Goal: Task Accomplishment & Management: Manage account settings

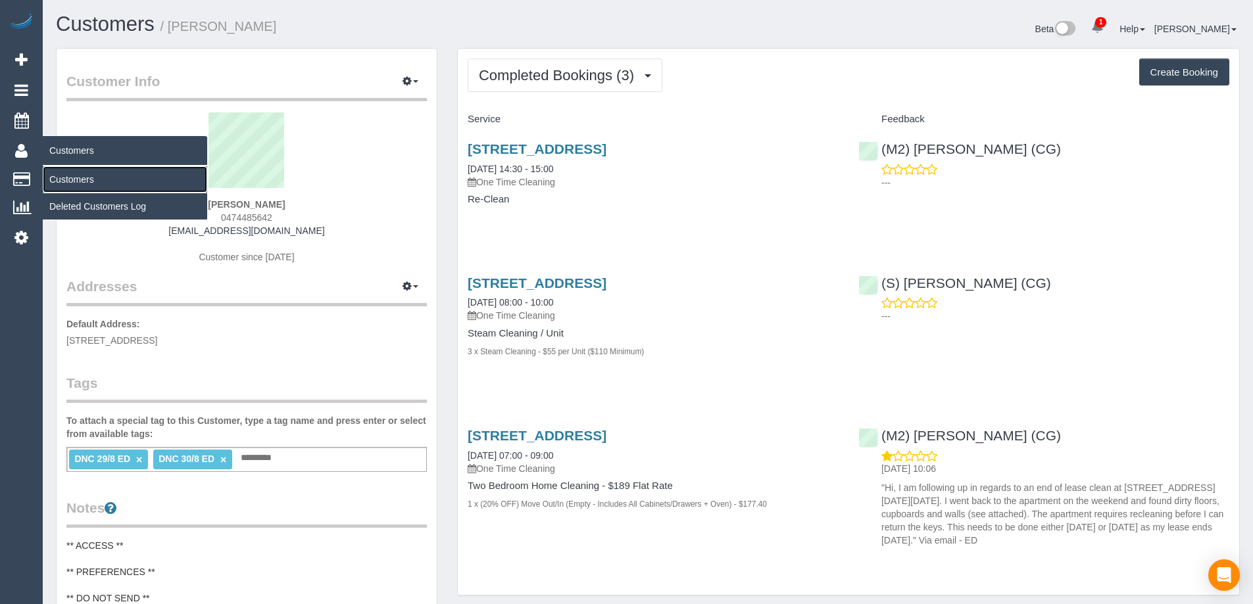
click at [60, 177] on link "Customers" at bounding box center [125, 179] width 164 height 26
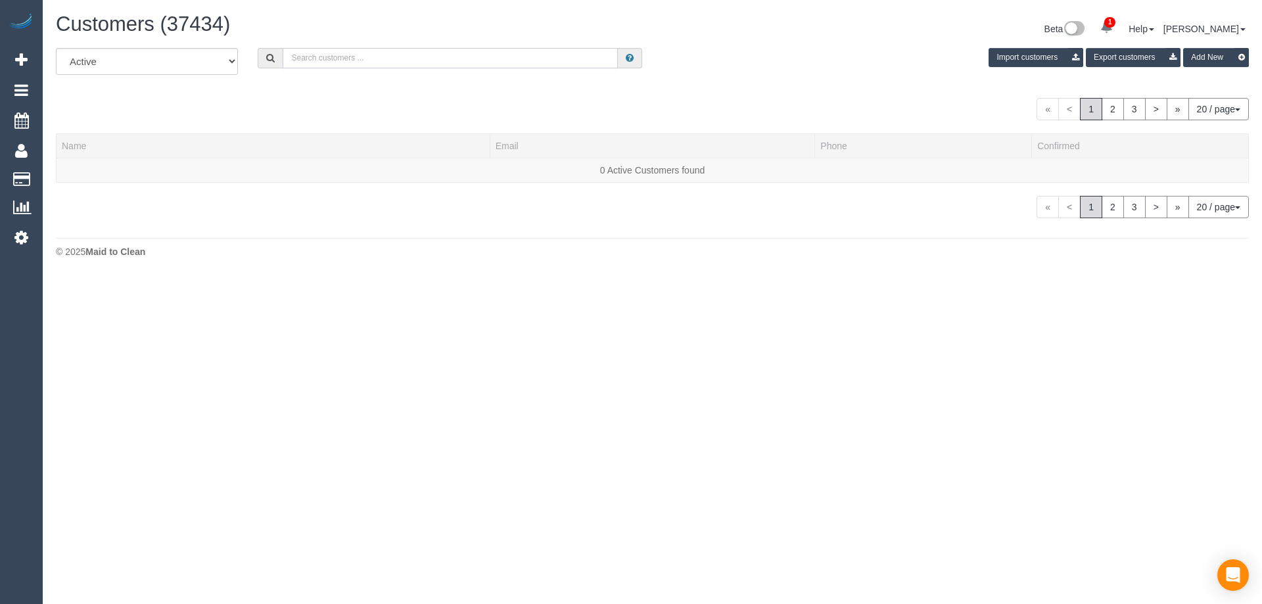
click at [385, 62] on input "text" at bounding box center [450, 58] width 335 height 20
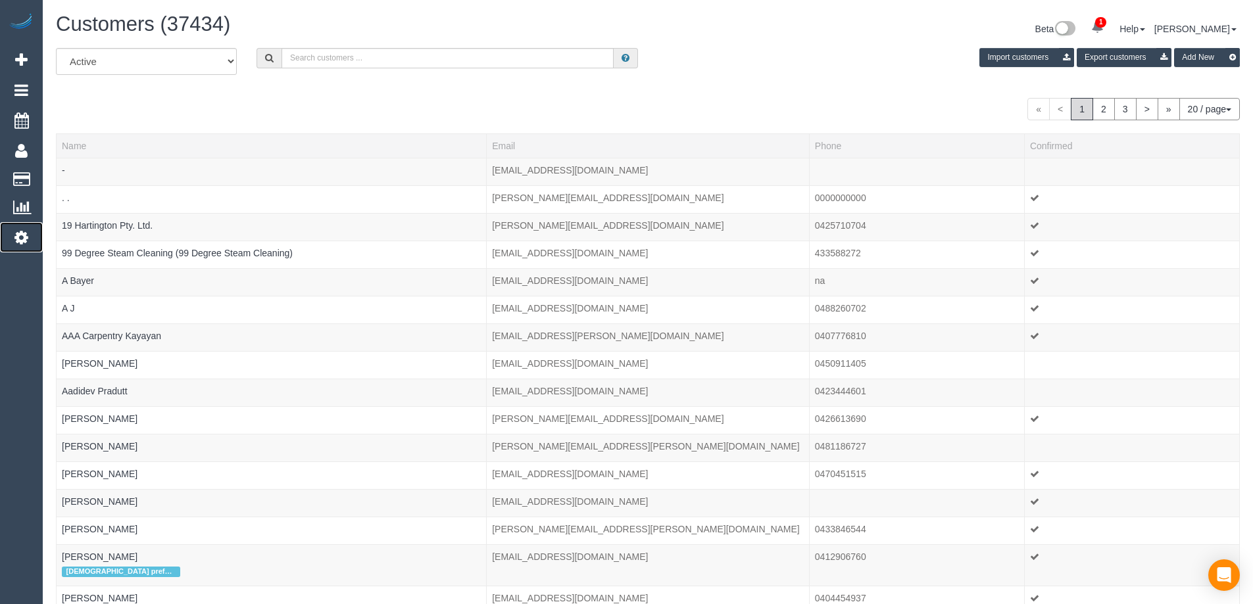
click at [20, 236] on icon at bounding box center [21, 237] width 14 height 16
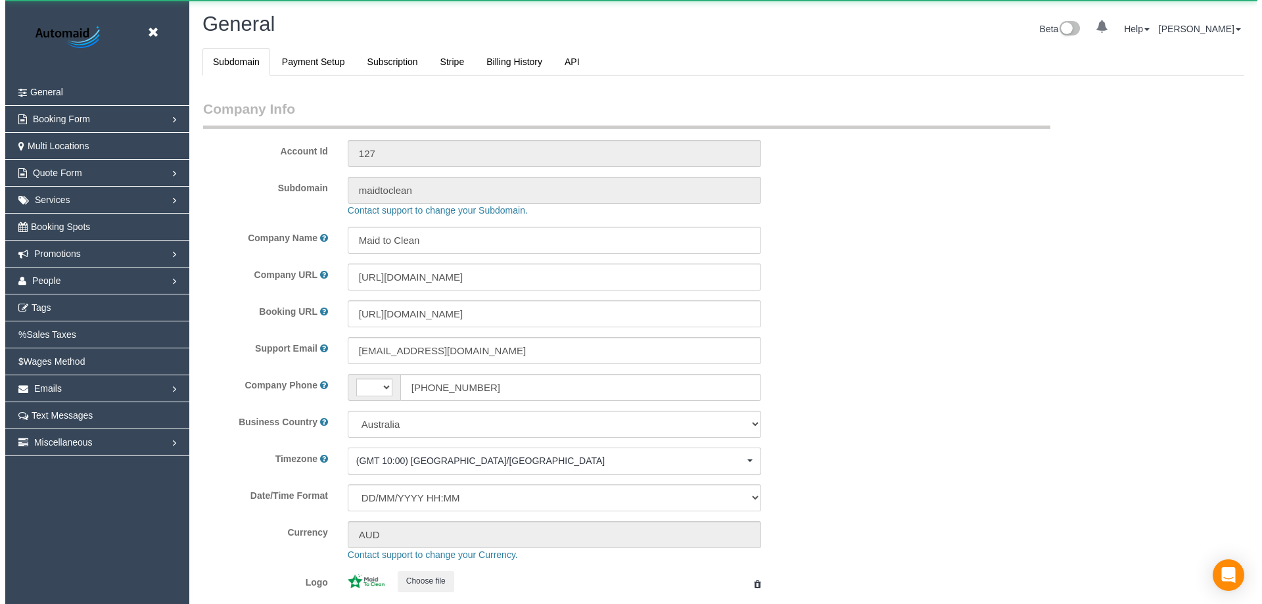
scroll to position [2979, 1253]
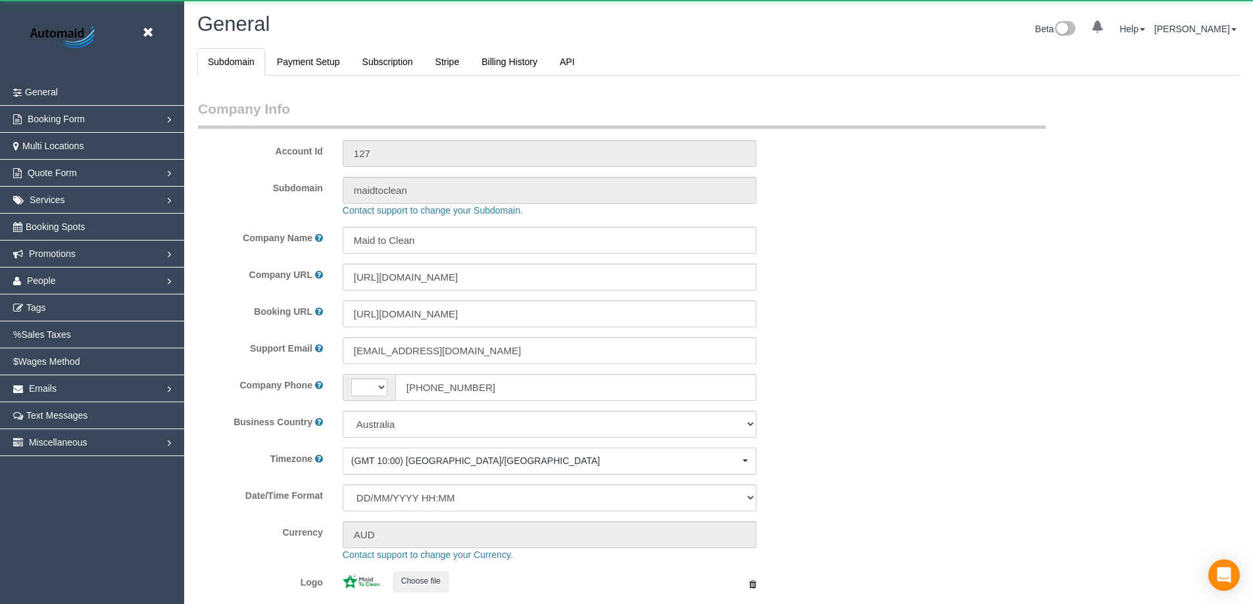
select select "string:AU"
select select "1"
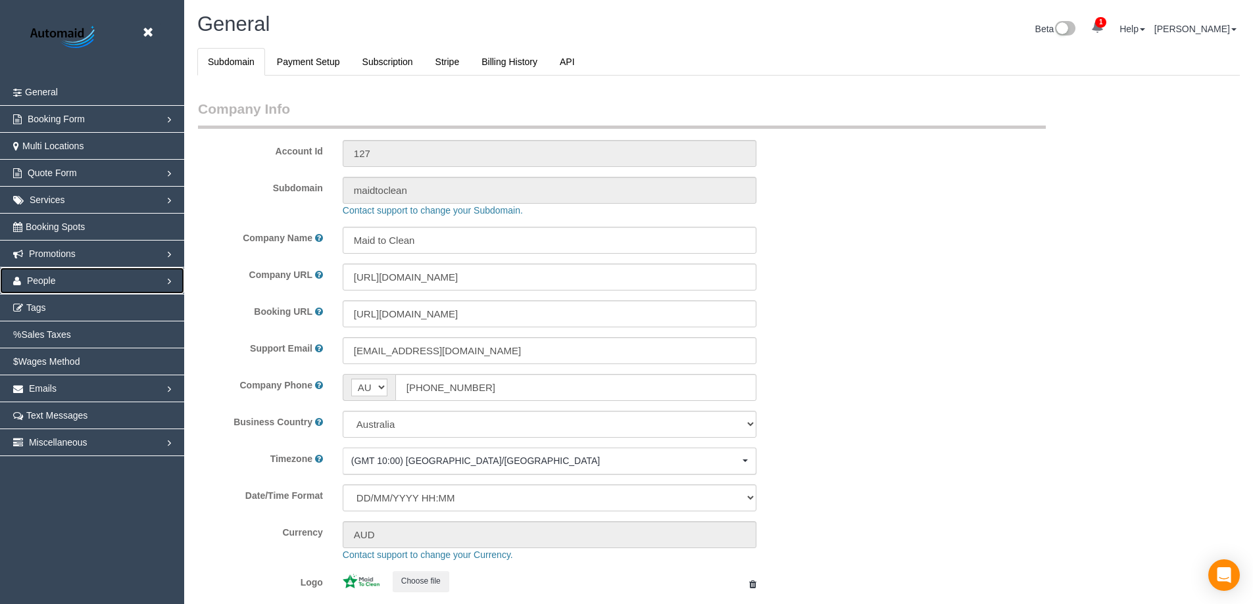
click at [59, 278] on link "People" at bounding box center [92, 281] width 184 height 26
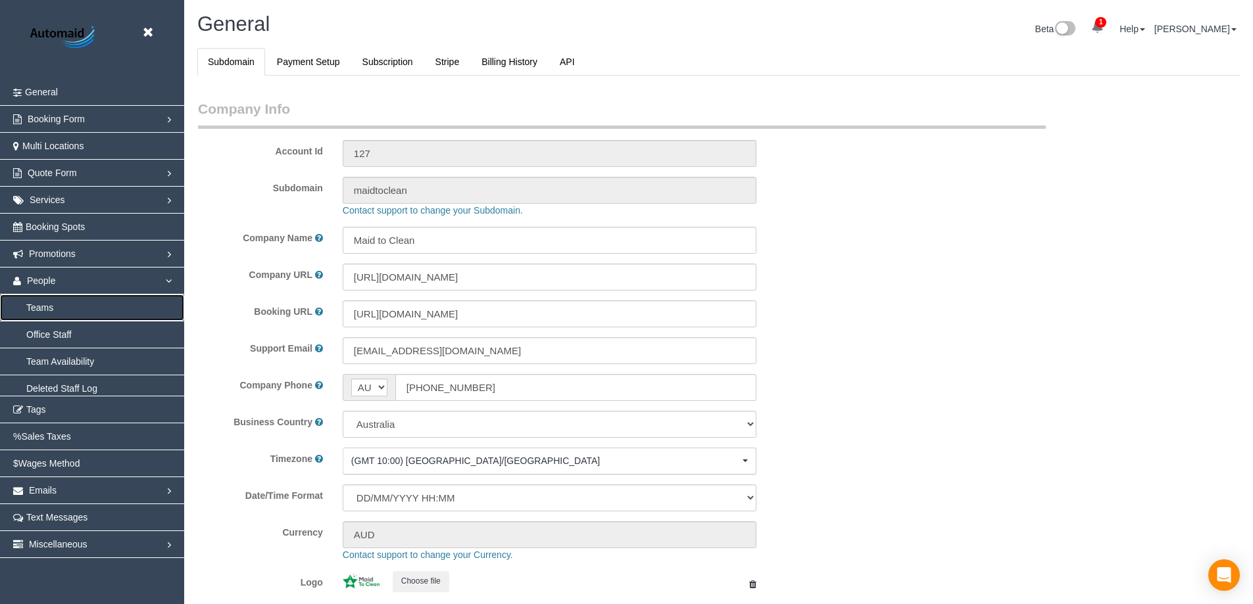
click at [51, 306] on link "Teams" at bounding box center [92, 308] width 184 height 26
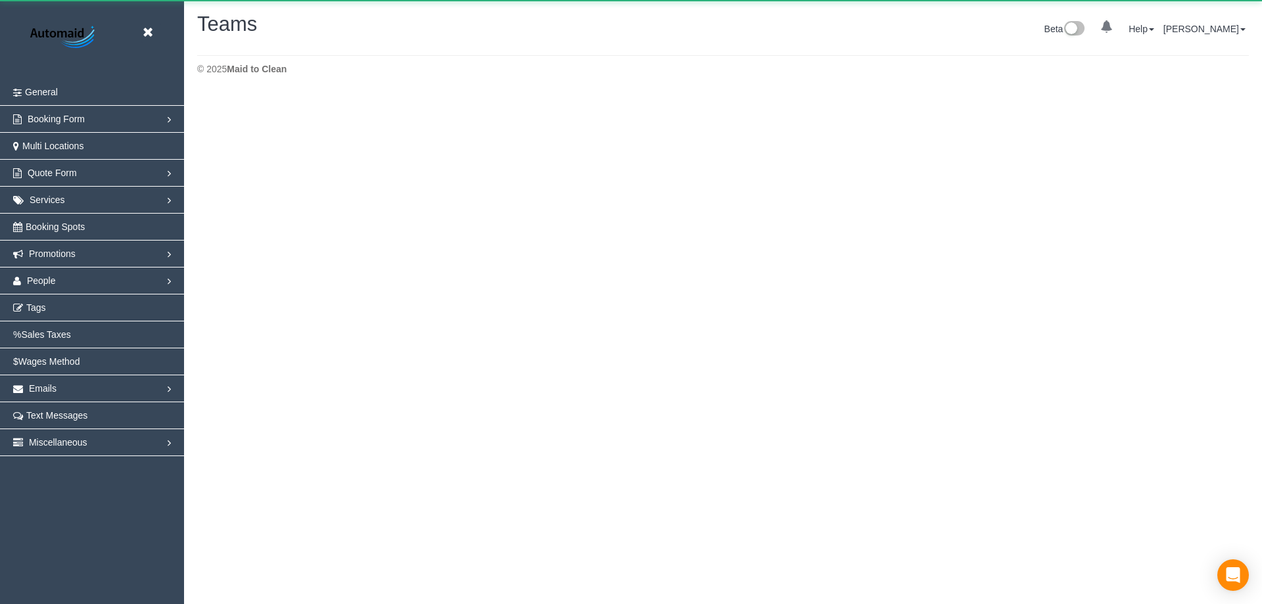
scroll to position [232, 1262]
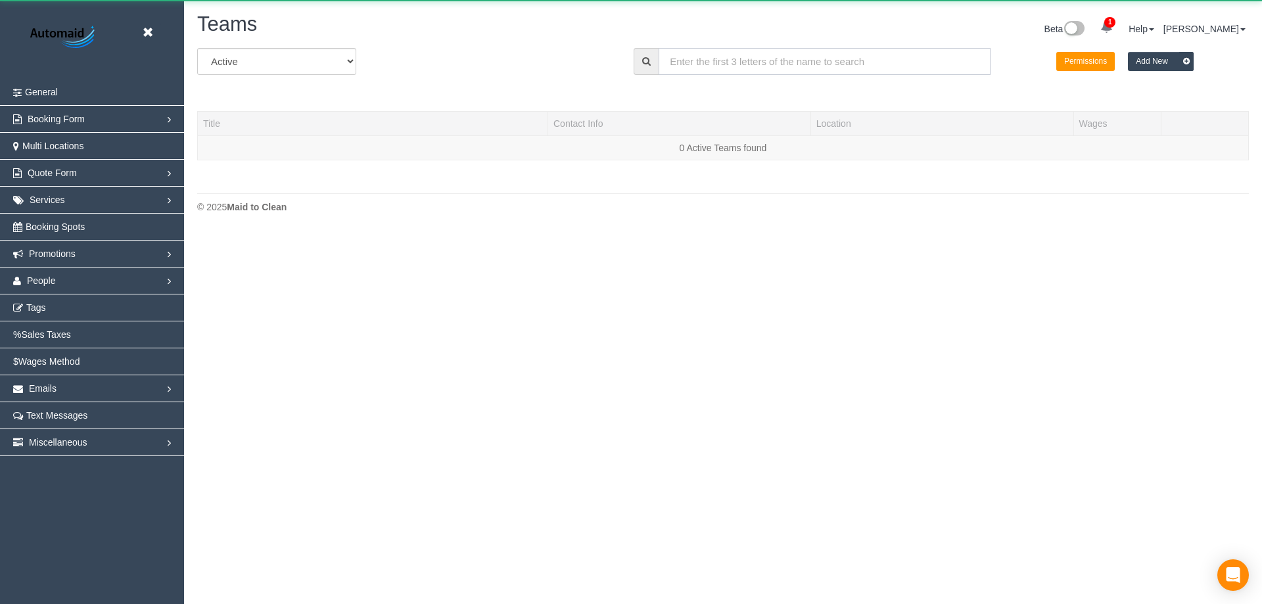
click at [775, 54] on input "text" at bounding box center [825, 61] width 332 height 27
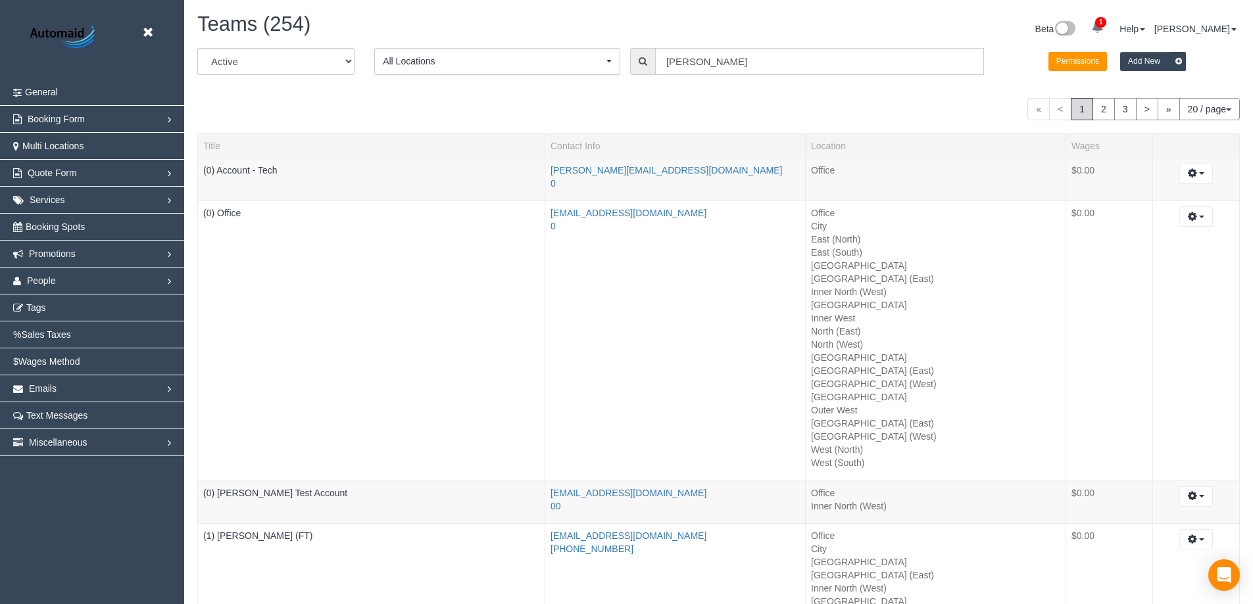
scroll to position [65406, 64492]
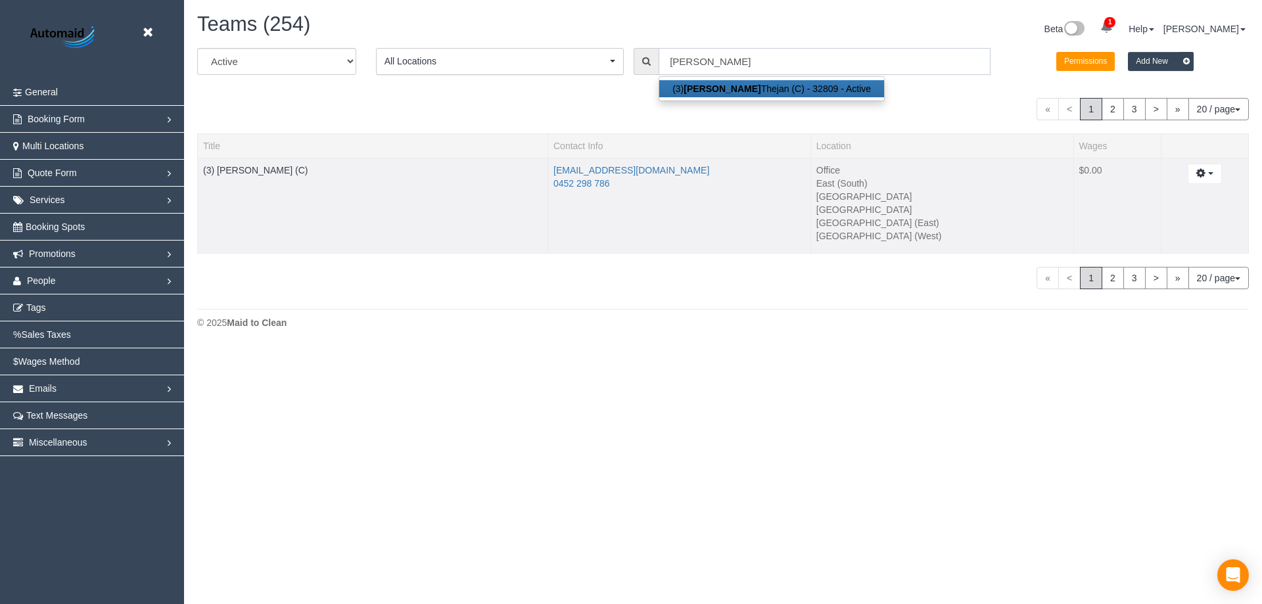
type input "anjana"
click at [237, 176] on td "(3) Anjana Thejan (C)" at bounding box center [373, 206] width 350 height 96
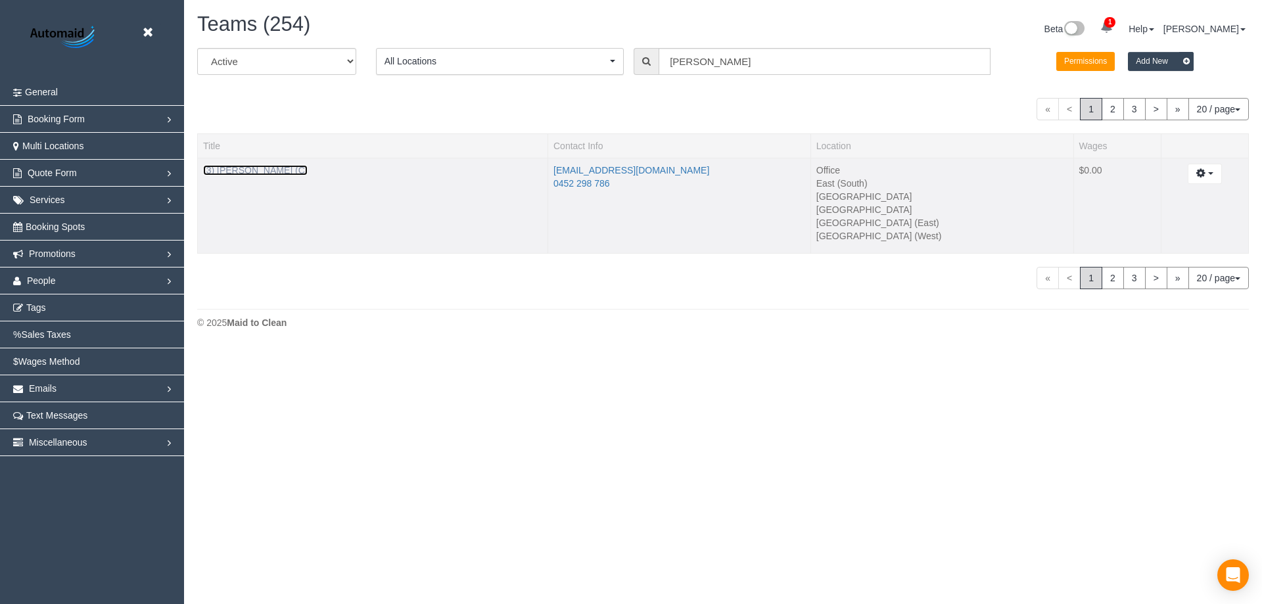
click at [247, 174] on link "(3) Anjana Thejan (C)" at bounding box center [255, 170] width 105 height 11
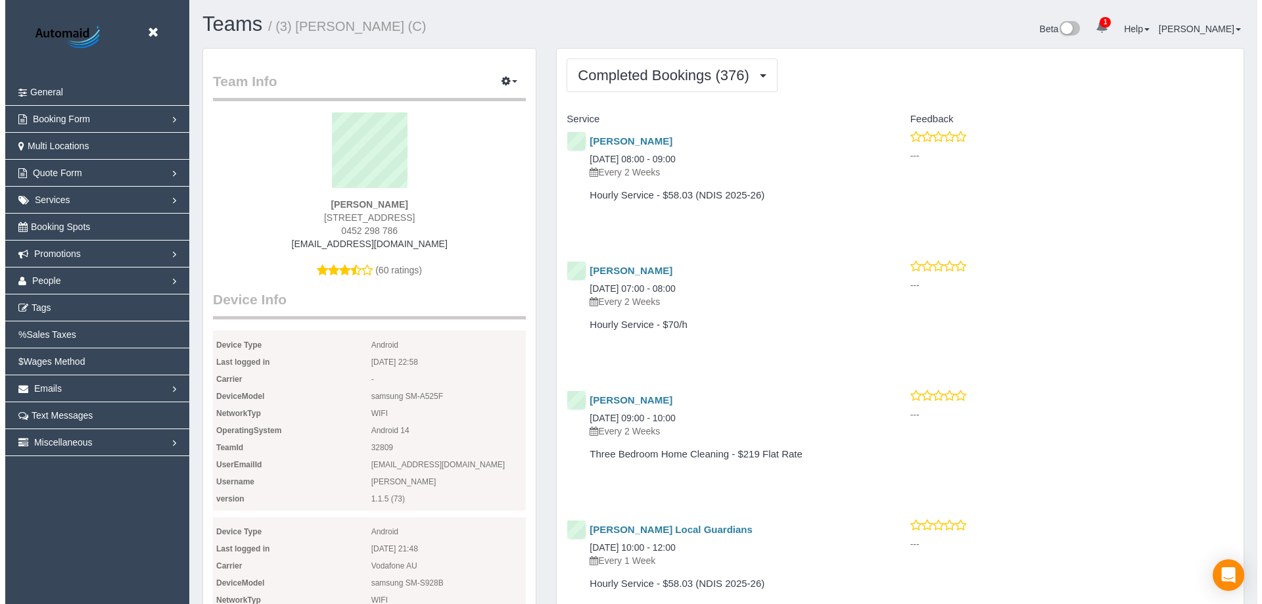
scroll to position [3439, 1253]
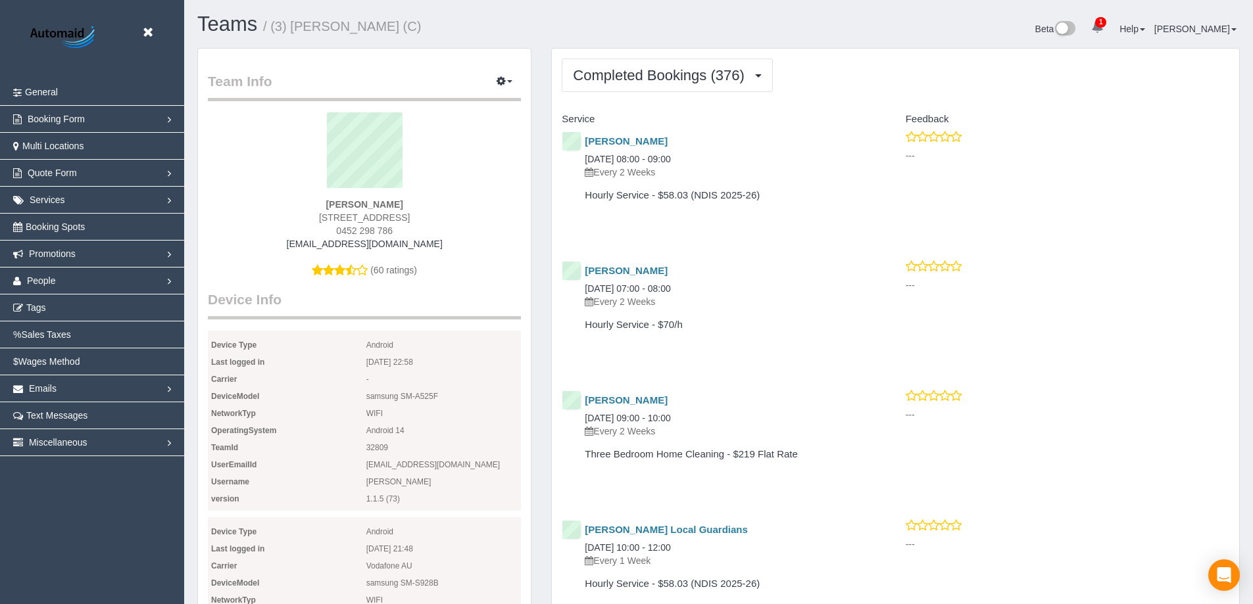
drag, startPoint x: 165, startPoint y: 23, endPoint x: 155, endPoint y: 28, distance: 11.8
click at [164, 23] on header "Beta" at bounding box center [92, 39] width 184 height 79
click at [155, 28] on link at bounding box center [151, 33] width 20 height 20
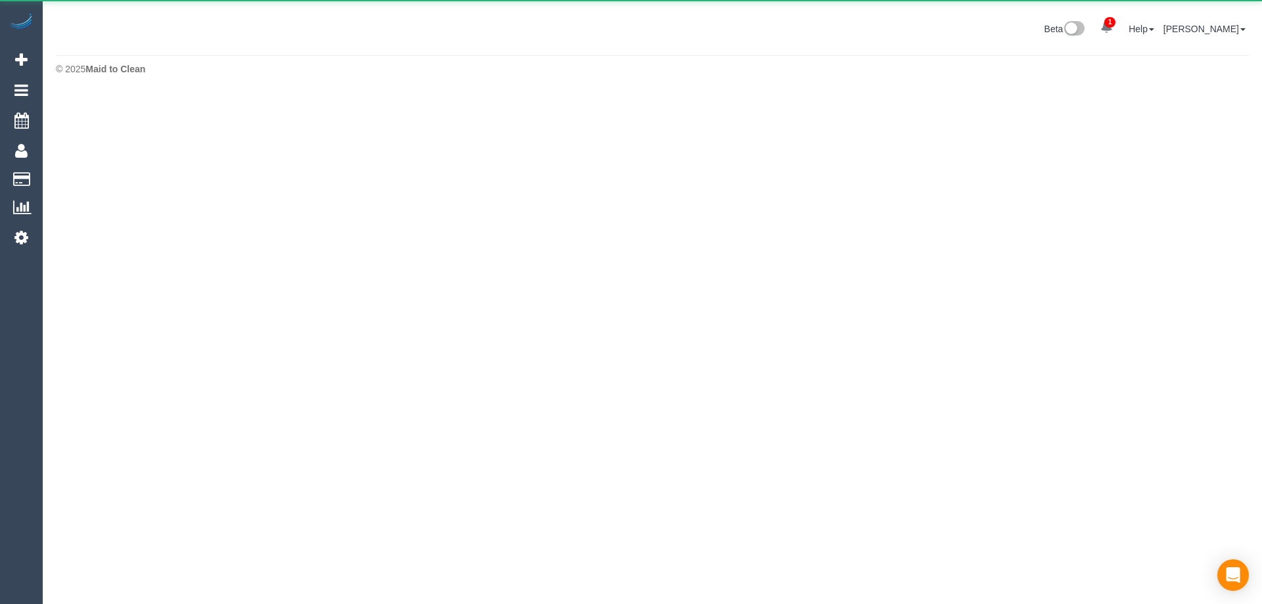
scroll to position [65660, 64492]
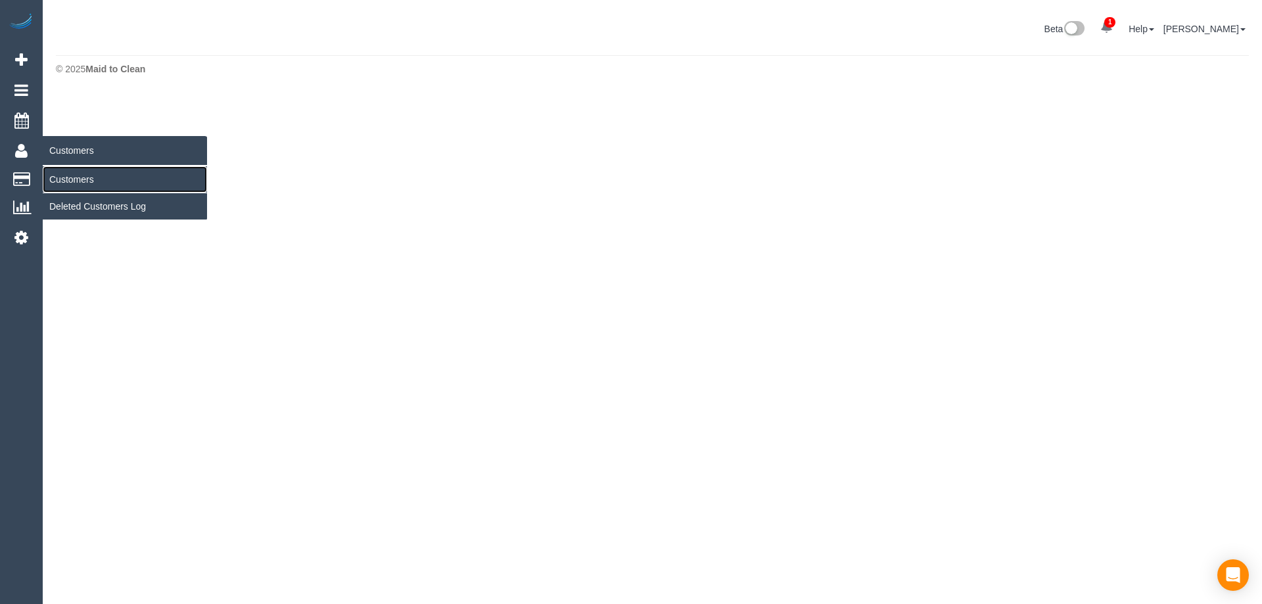
click at [84, 180] on link "Customers" at bounding box center [125, 179] width 164 height 26
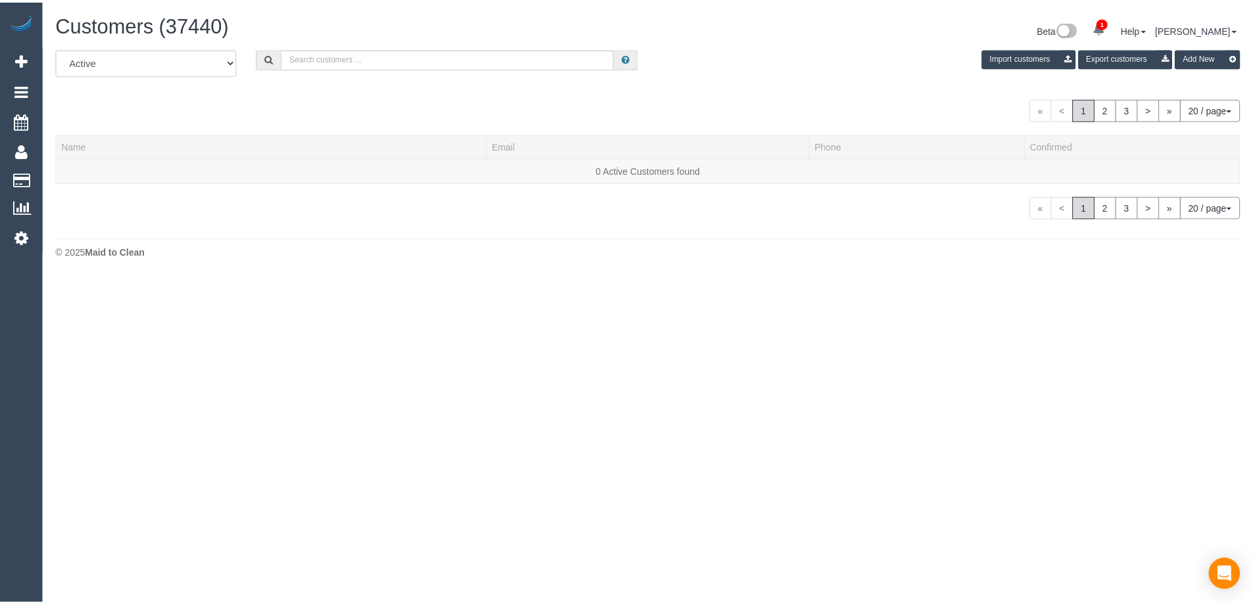
scroll to position [277, 1262]
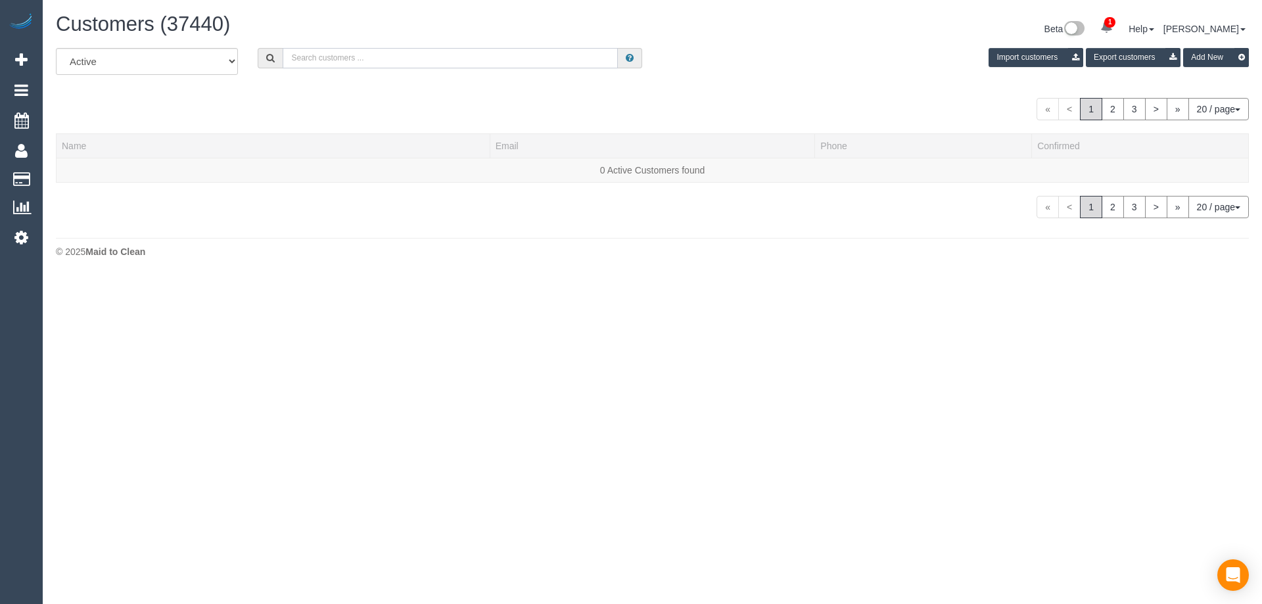
click at [466, 55] on input "text" at bounding box center [450, 58] width 335 height 20
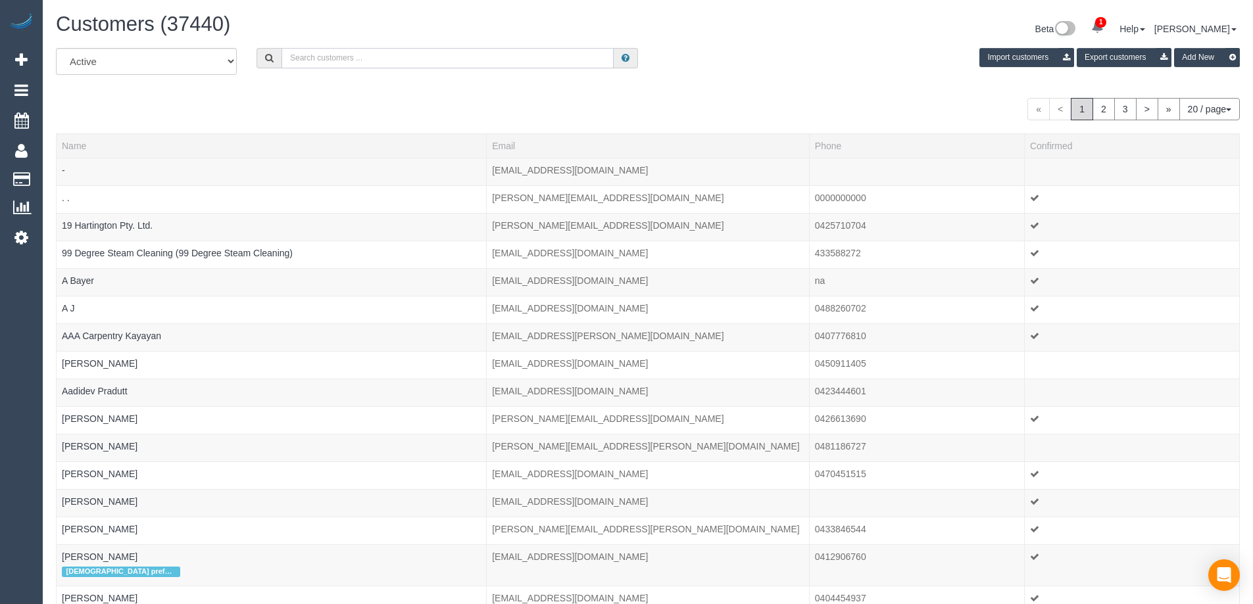
type input "s"
type input "\"
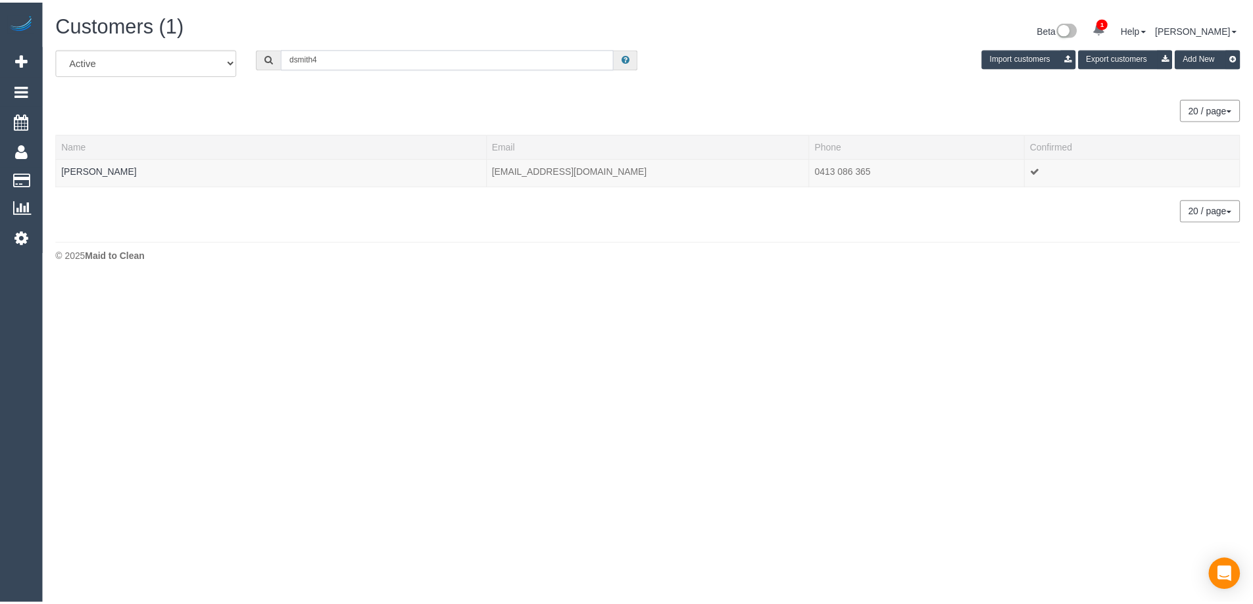
scroll to position [65474, 64492]
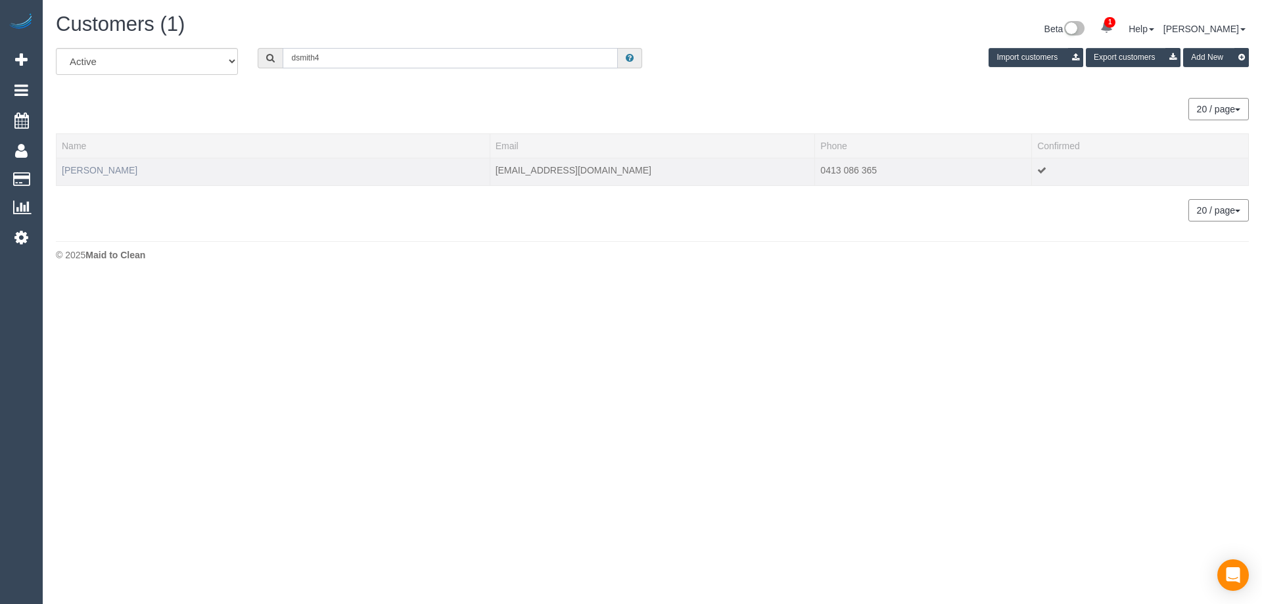
type input "dsmith4"
click at [108, 172] on link "Deanne Smith" at bounding box center [100, 170] width 76 height 11
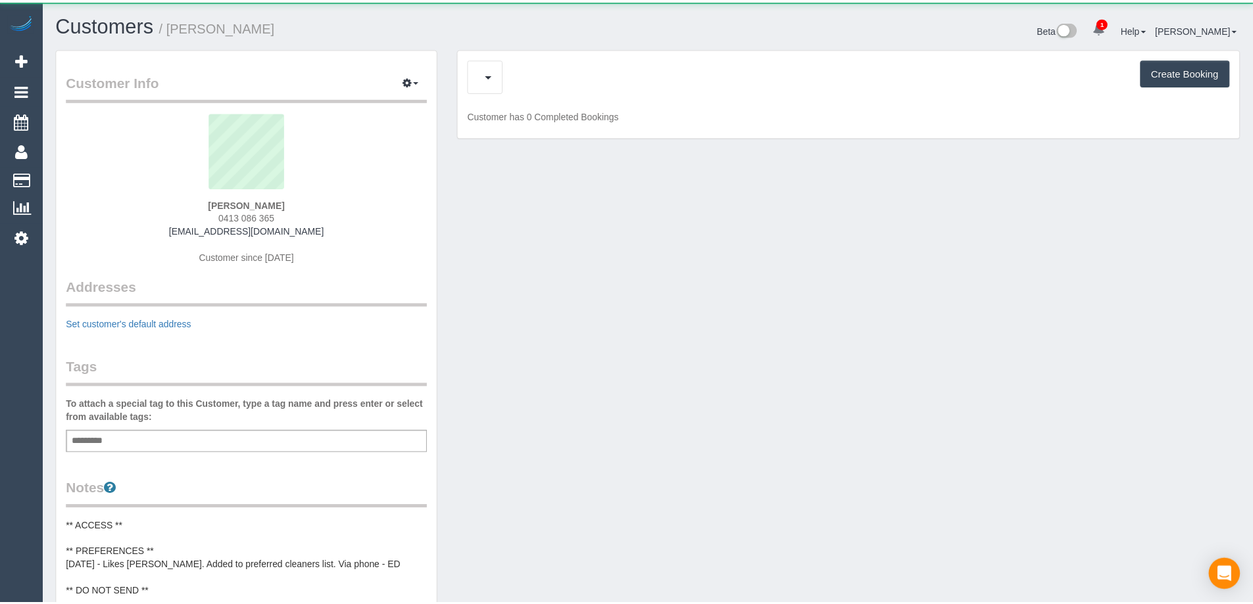
scroll to position [999, 1253]
click at [596, 65] on div "Upcoming Bookings (12) Cancelled Bookings (3) Charges (4) Feedback (1) Create B…" at bounding box center [848, 76] width 761 height 34
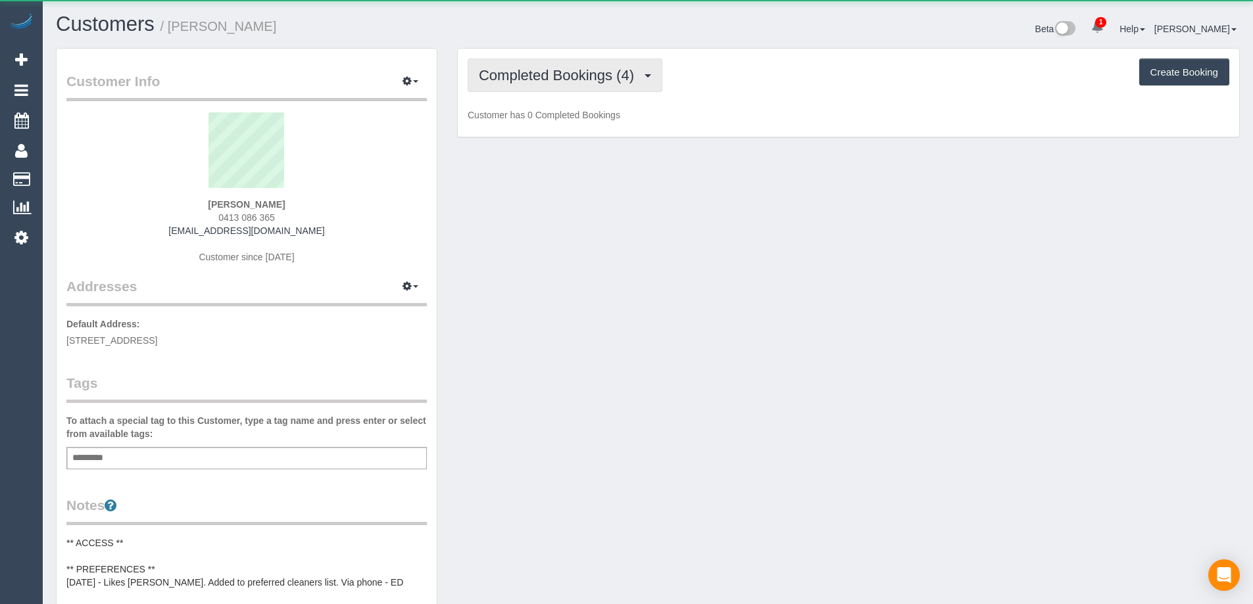
click at [591, 71] on span "Completed Bookings (4)" at bounding box center [560, 75] width 162 height 16
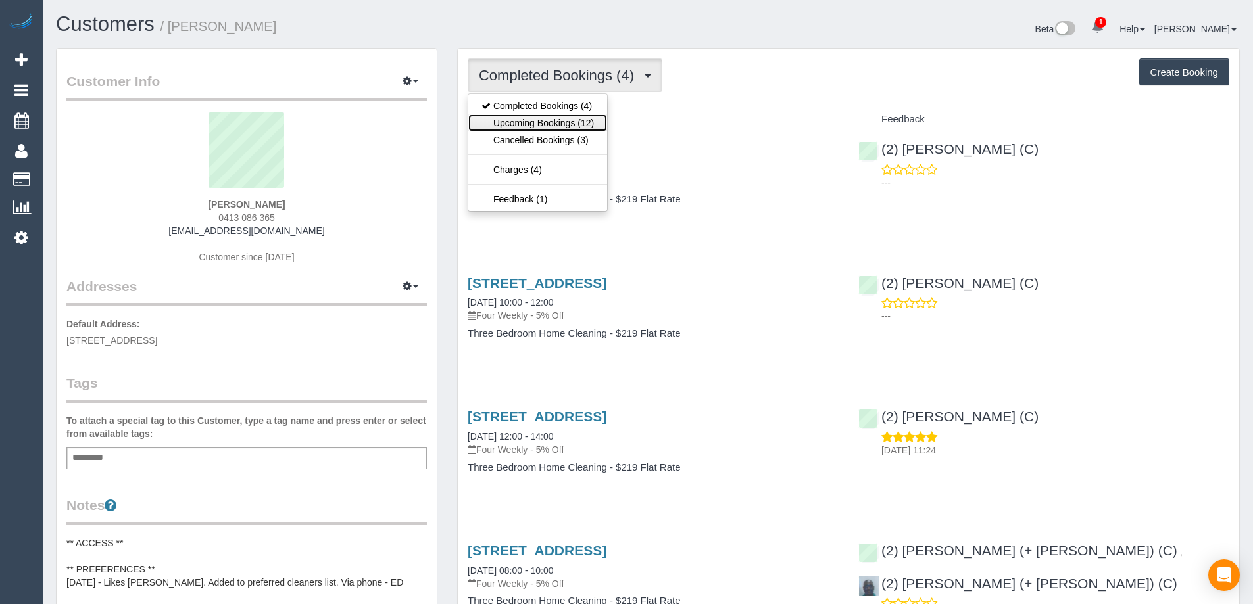
click at [594, 124] on link "Upcoming Bookings (12)" at bounding box center [537, 122] width 139 height 17
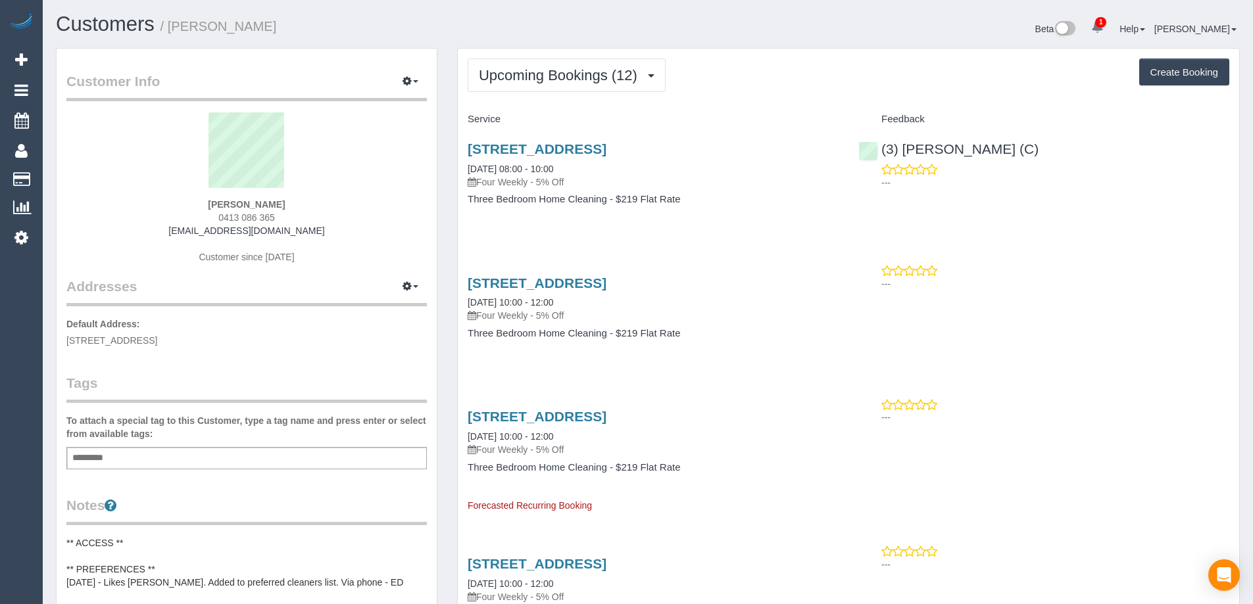
scroll to position [1938, 1253]
click at [591, 152] on link "Unit 3 1a Kooyongkoot, 3, Hawthorn, VIC 3122" at bounding box center [537, 148] width 139 height 15
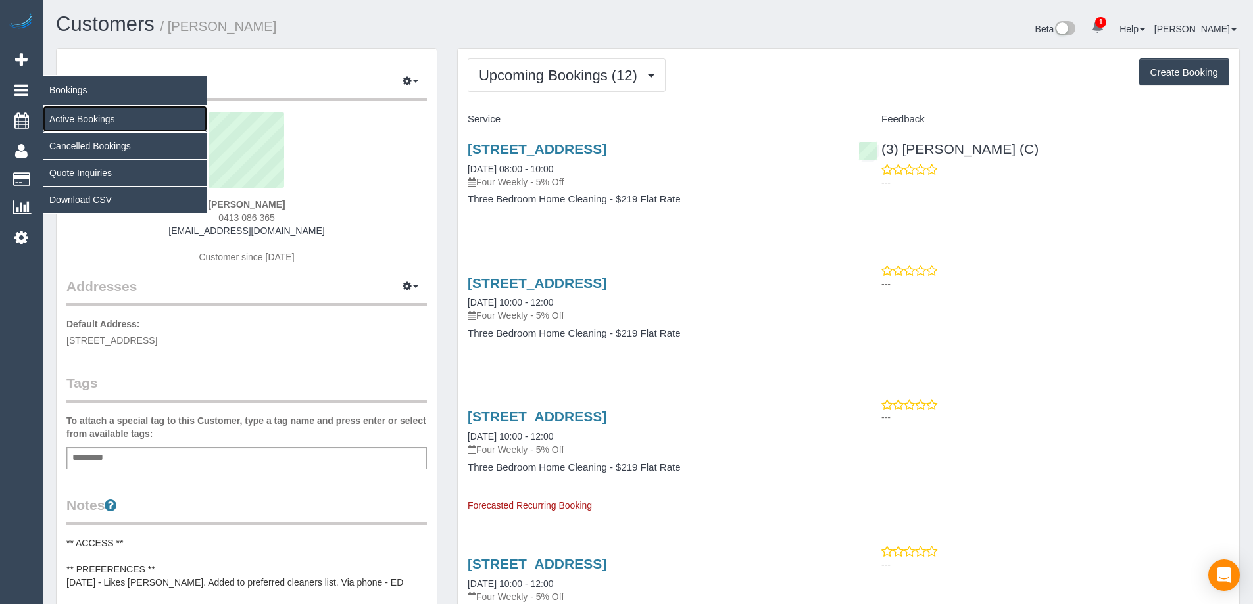
click at [70, 118] on link "Active Bookings" at bounding box center [125, 119] width 164 height 26
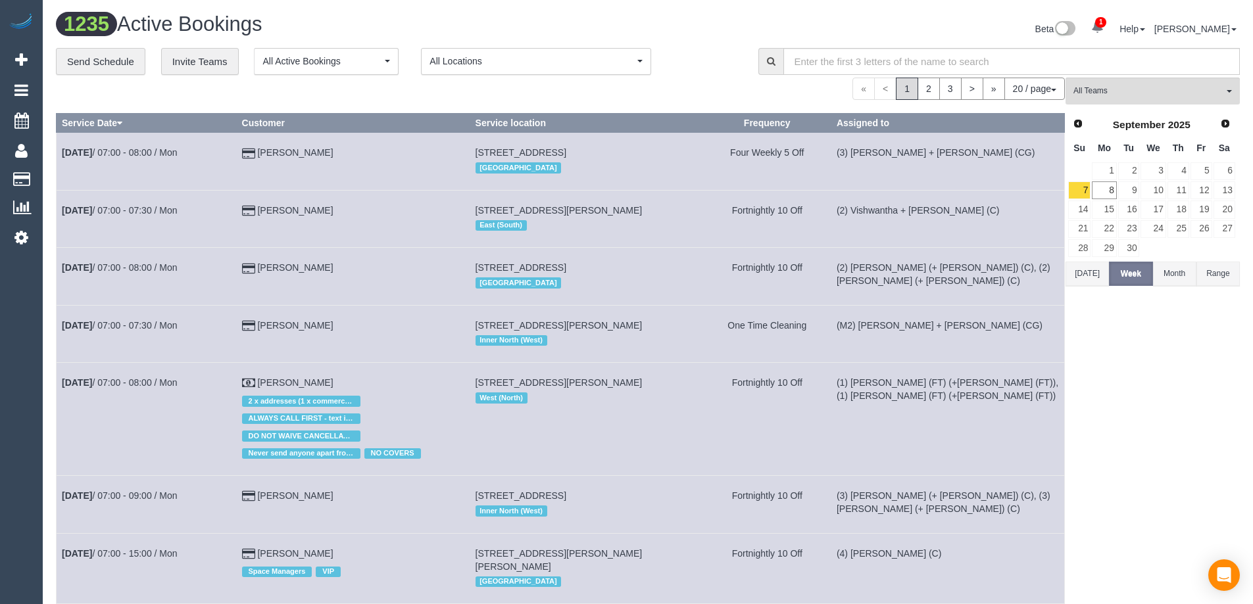
click at [1088, 265] on button "Today" at bounding box center [1086, 274] width 43 height 24
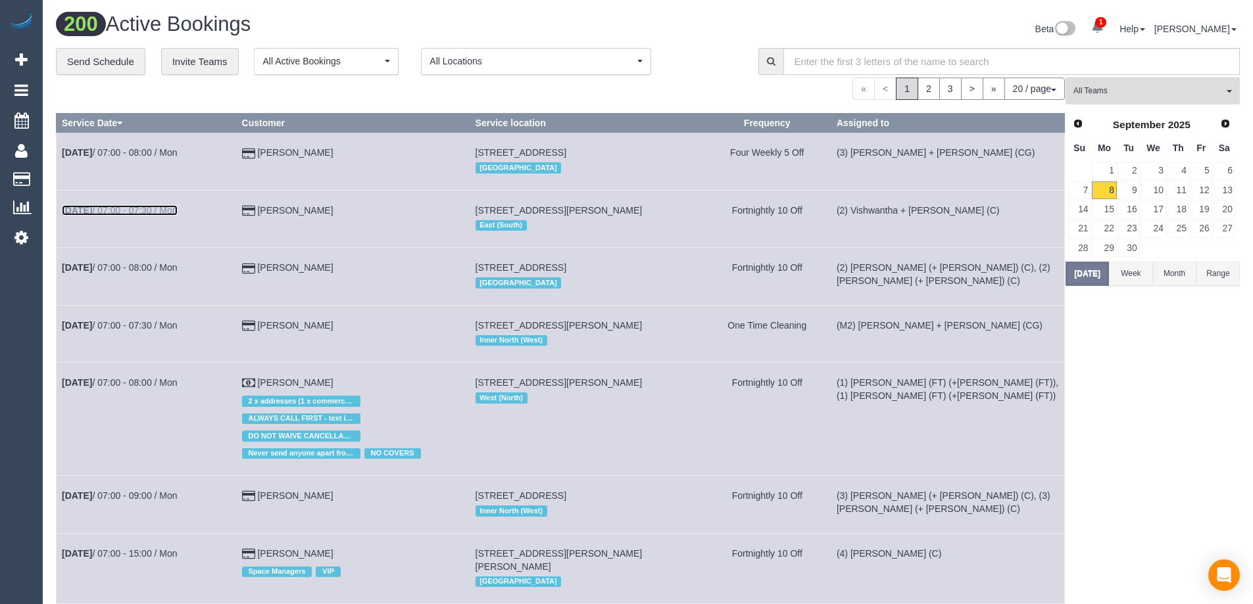
click at [160, 208] on link "Sep 8th / 07:00 - 07:30 / Mon" at bounding box center [120, 210] width 116 height 11
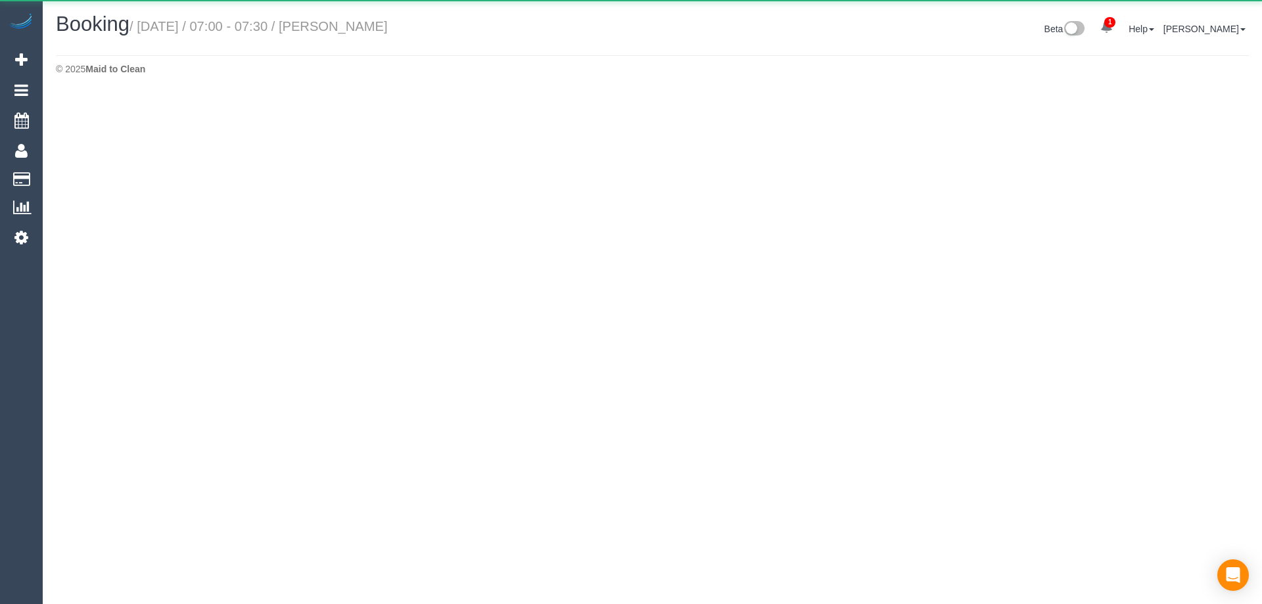
select select "VIC"
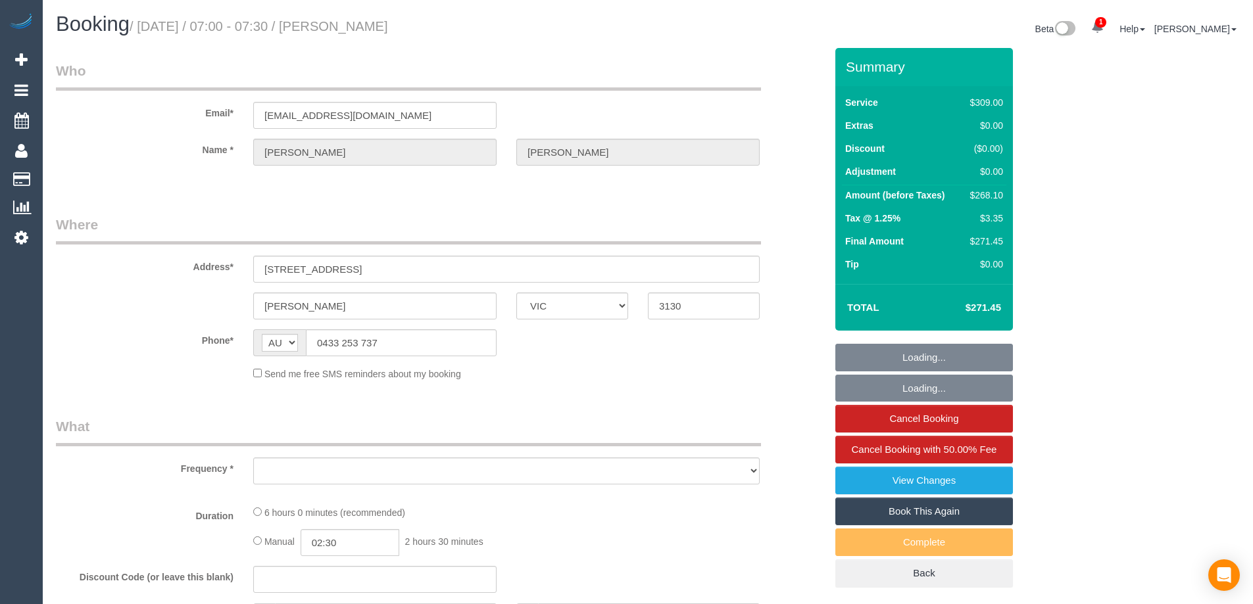
select select "object:6582"
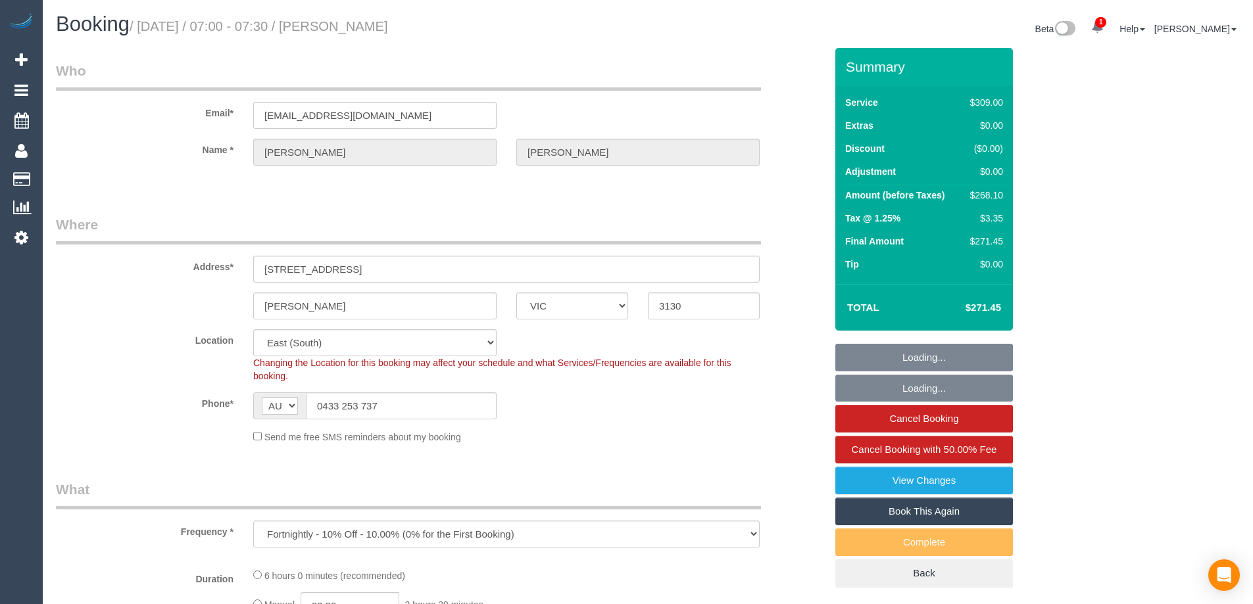
select select "string:stripe-pm_1NzW352GScqysDRVwNVlnUso"
select select "number:27"
select select "number:14"
select select "number:19"
select select "number:23"
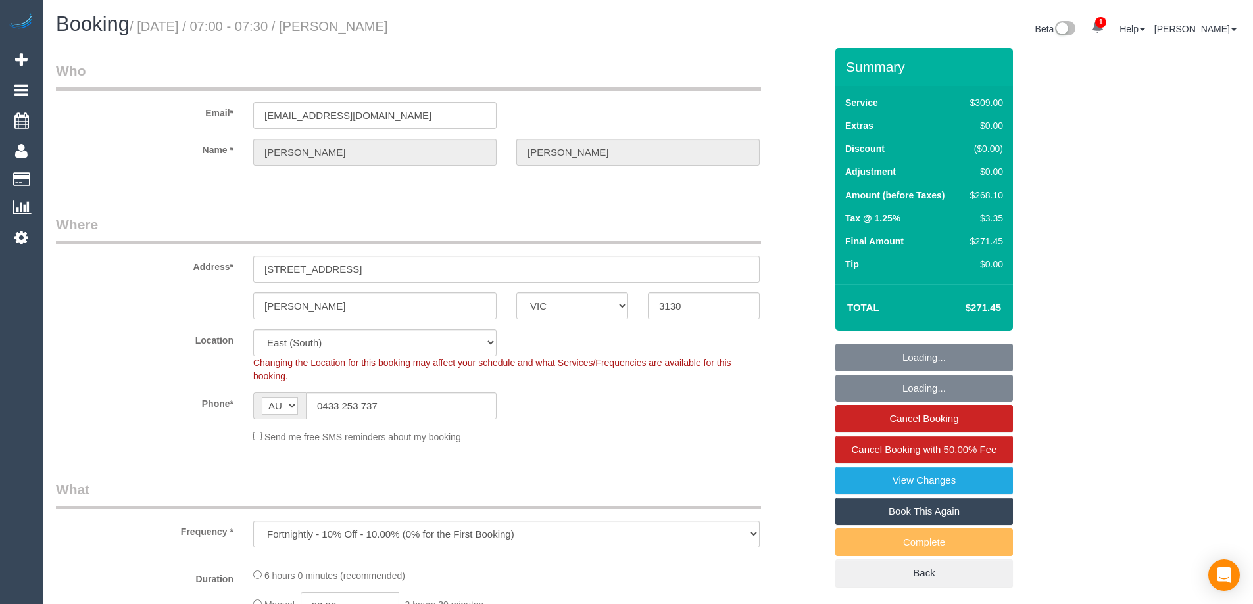
select select "number:35"
select select "number:12"
select select "object:7230"
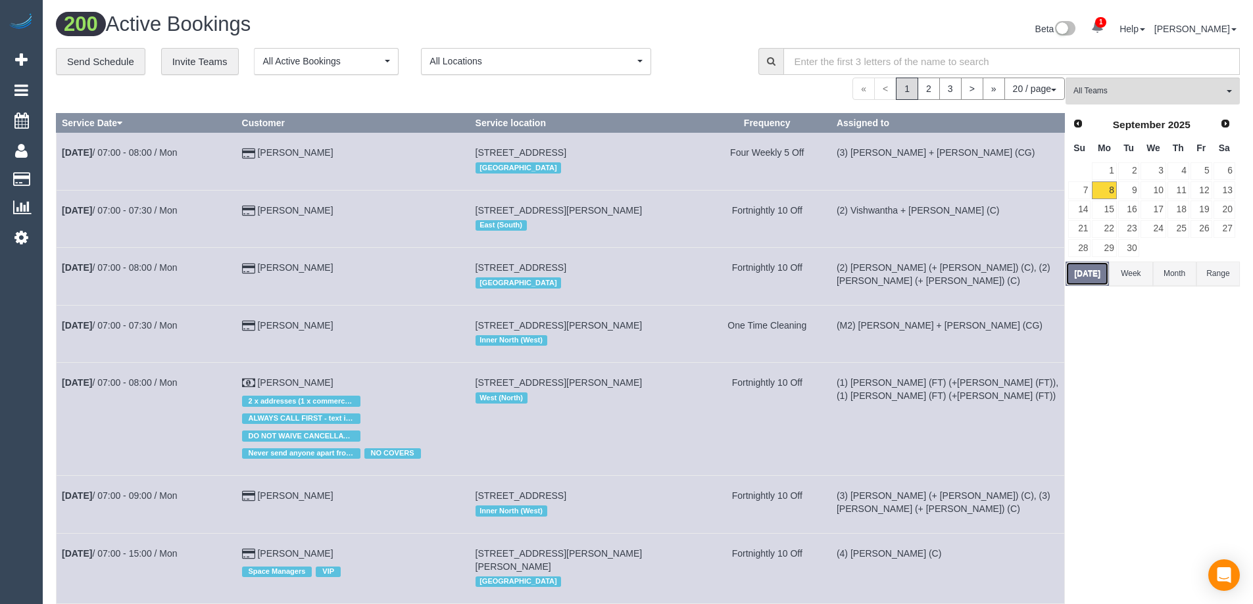
click at [1095, 278] on button "Today" at bounding box center [1086, 274] width 43 height 24
click at [1132, 186] on link "9" at bounding box center [1129, 190] width 22 height 18
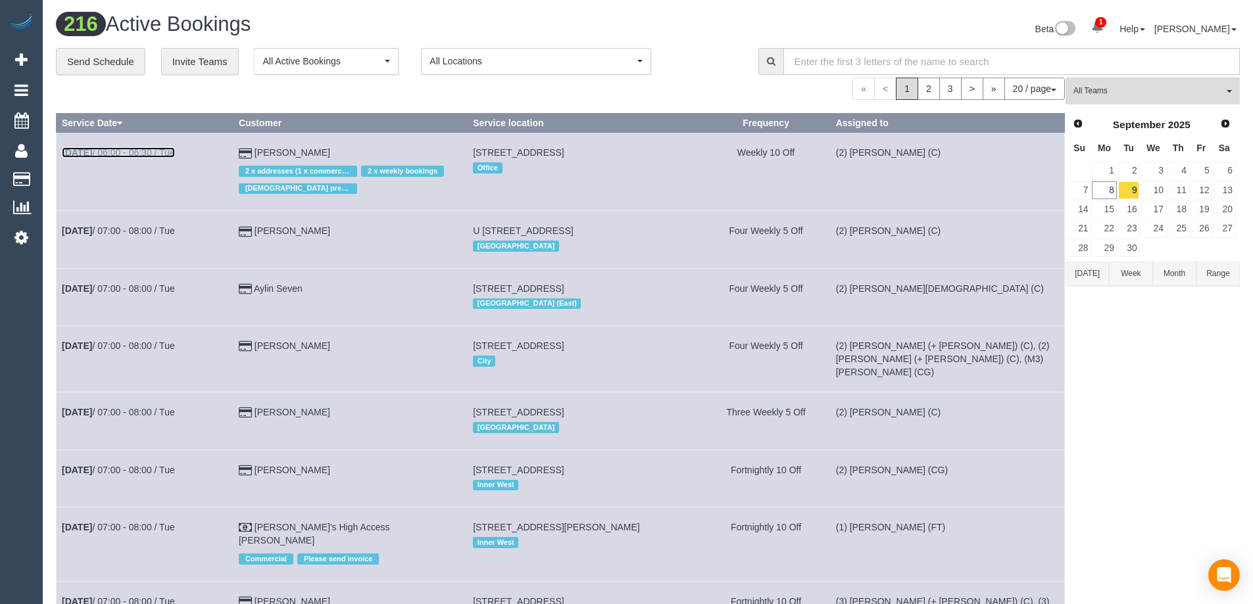
click at [138, 153] on link "Sep 9th / 06:00 - 06:30 / Tue" at bounding box center [118, 152] width 113 height 11
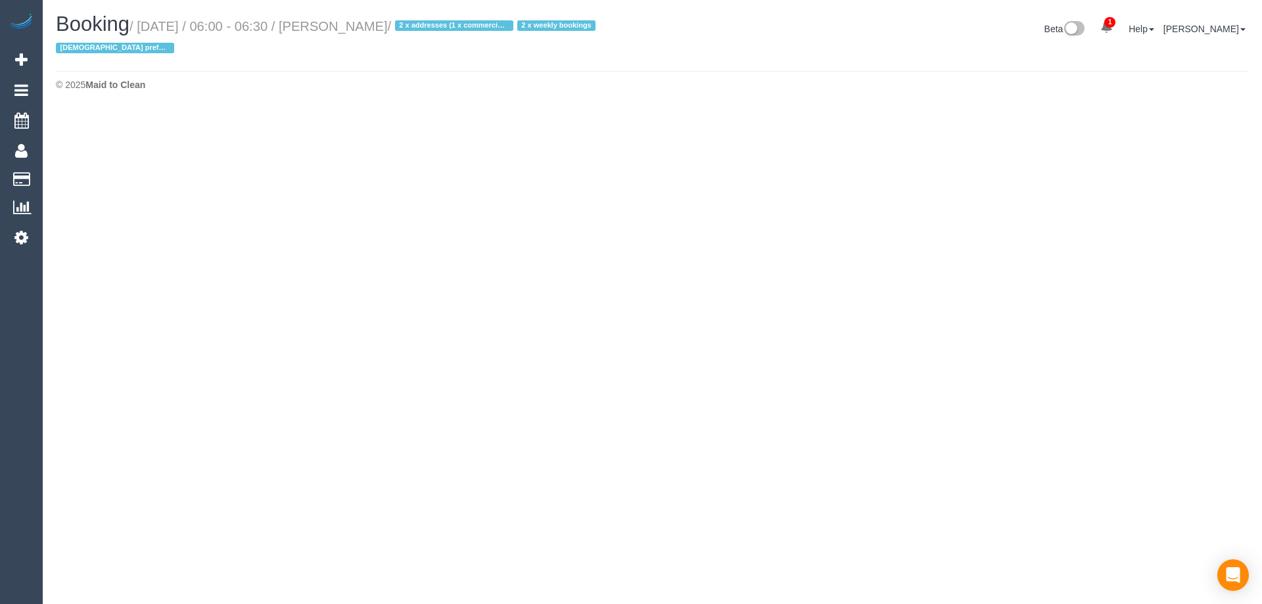
select select "VIC"
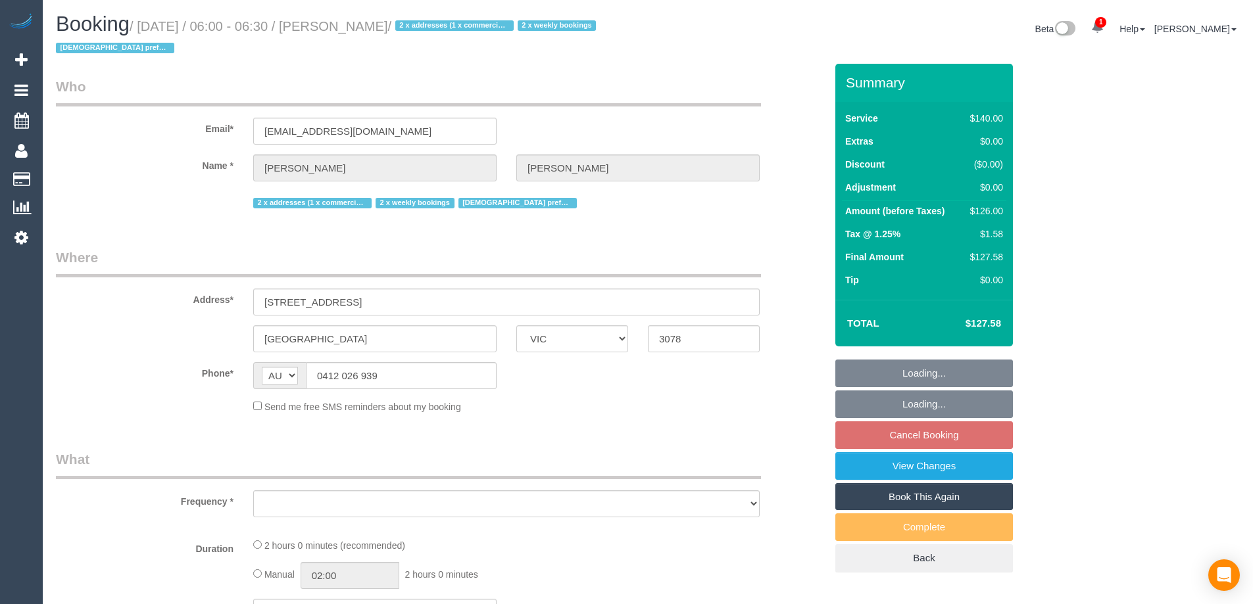
select select "number:28"
select select "number:14"
select select "number:19"
select select "number:23"
select select "number:35"
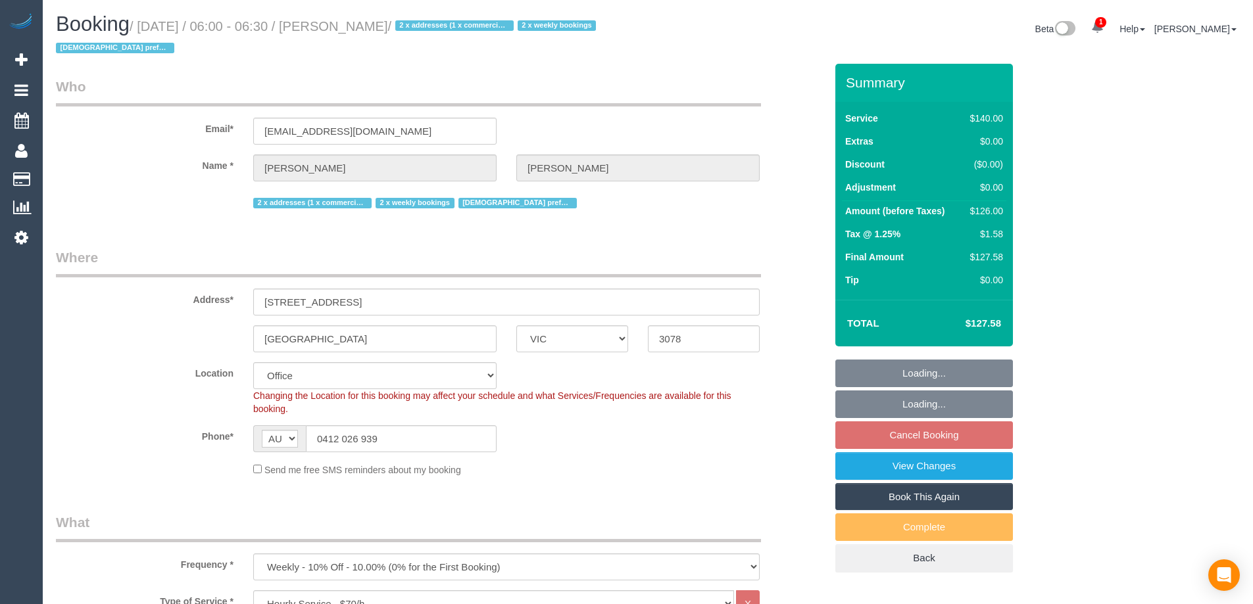
select select "object:10494"
select select "string:stripe-pm_1OWOoK2GScqysDRVXECNwT7d"
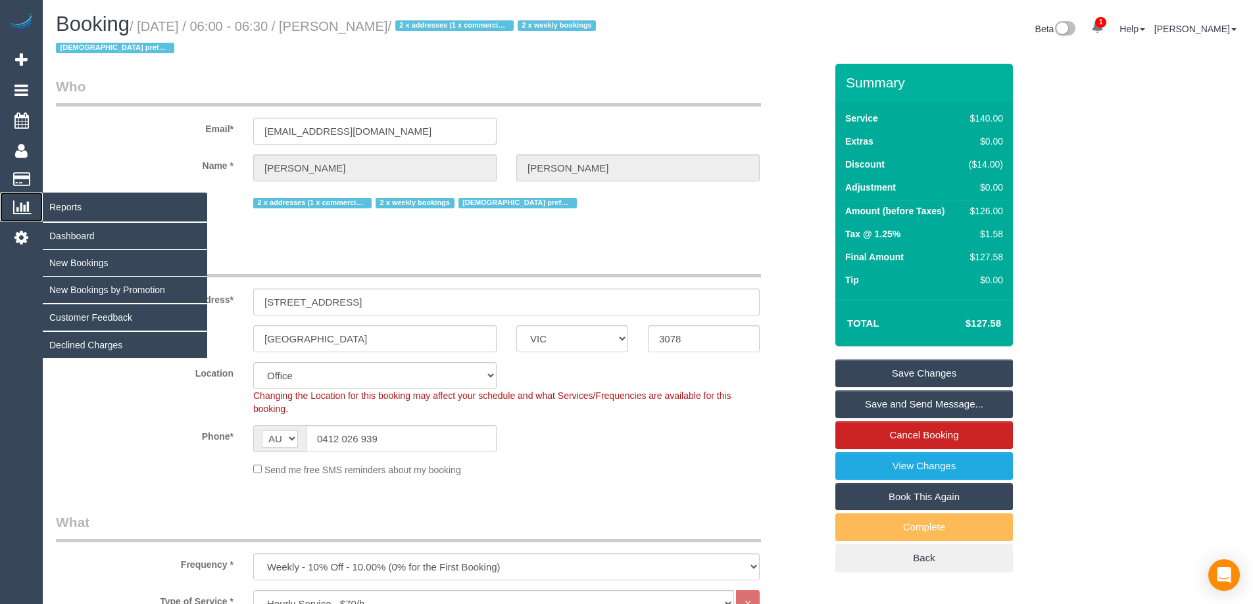
click at [18, 219] on link "Reports" at bounding box center [21, 207] width 43 height 30
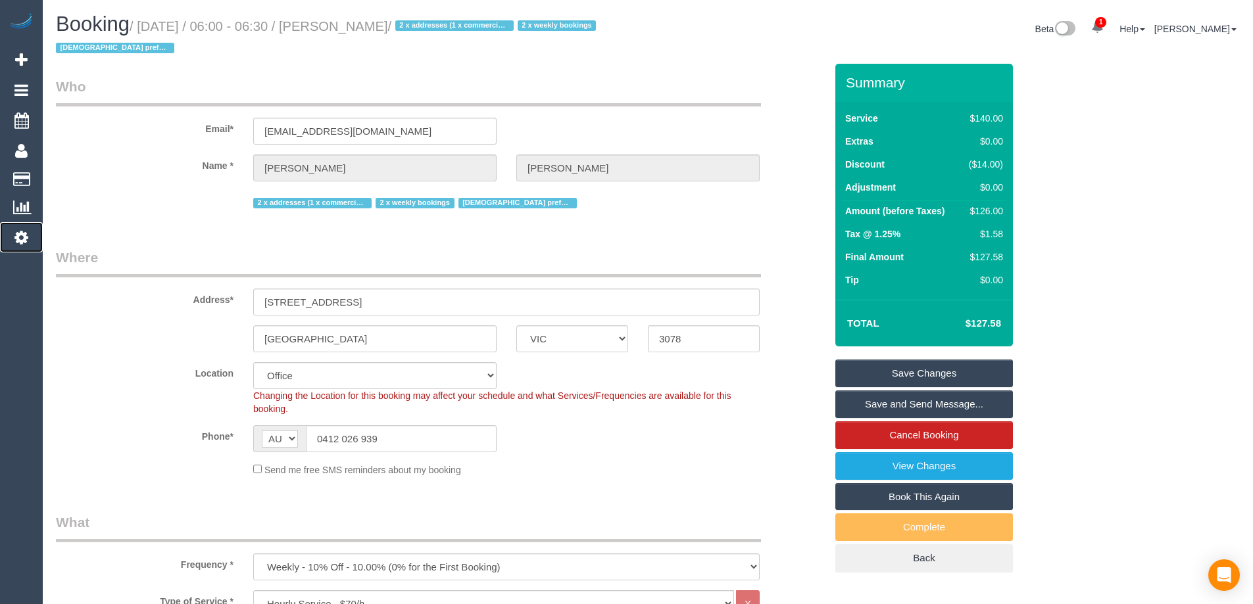
click at [22, 233] on icon at bounding box center [21, 237] width 14 height 16
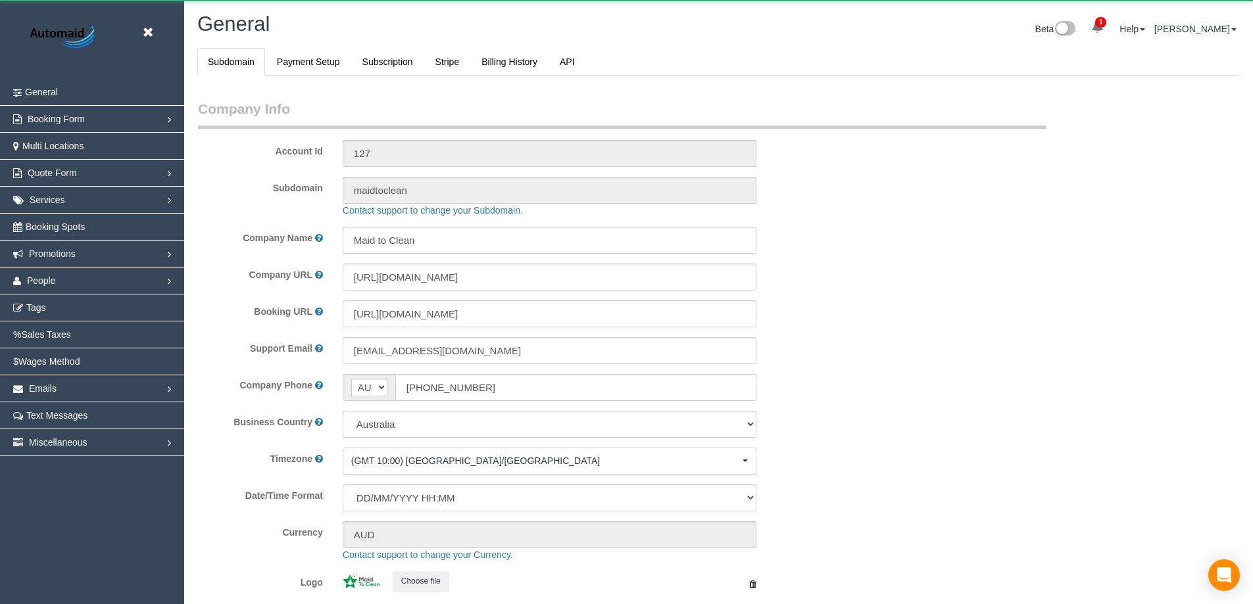
scroll to position [2979, 1253]
select select "1"
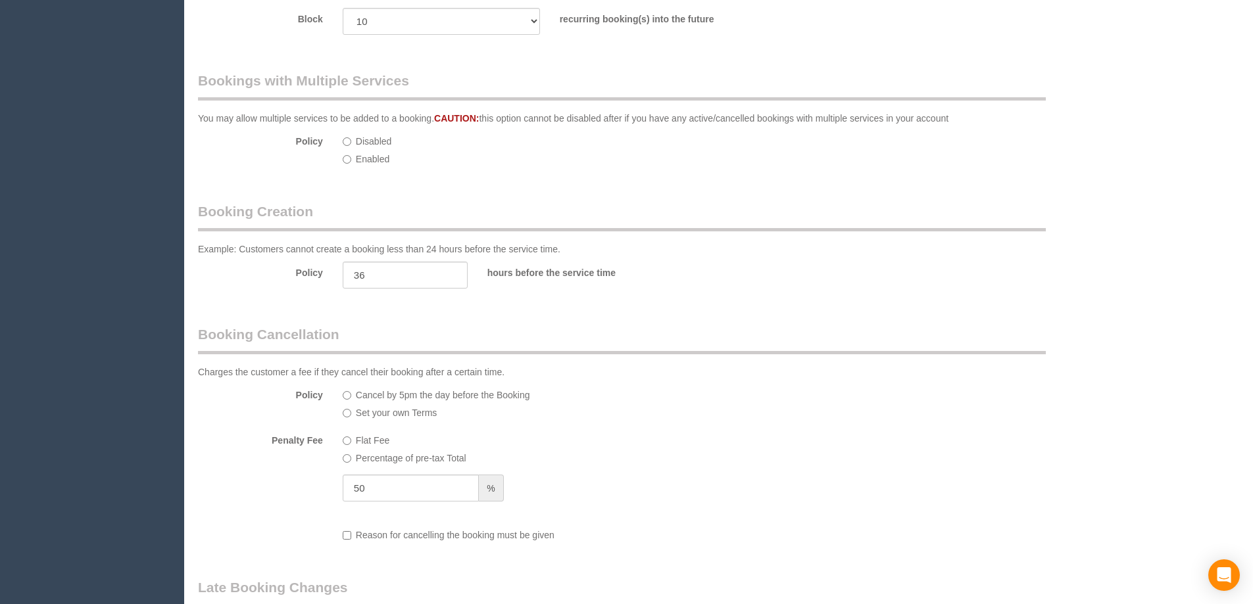
scroll to position [1258, 0]
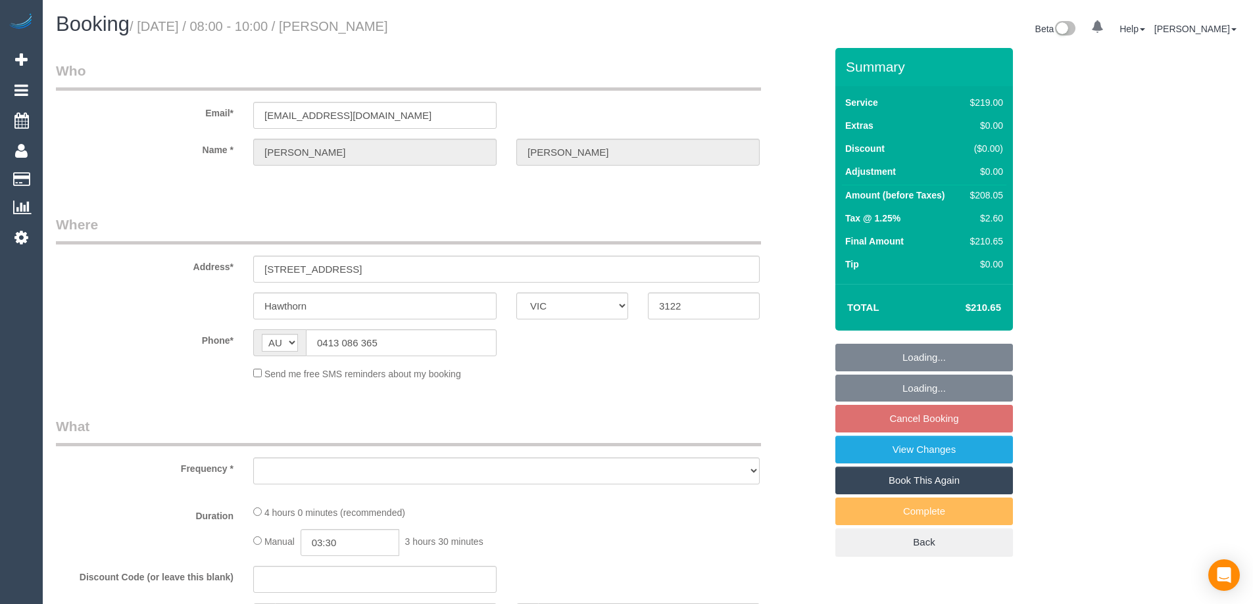
select select "VIC"
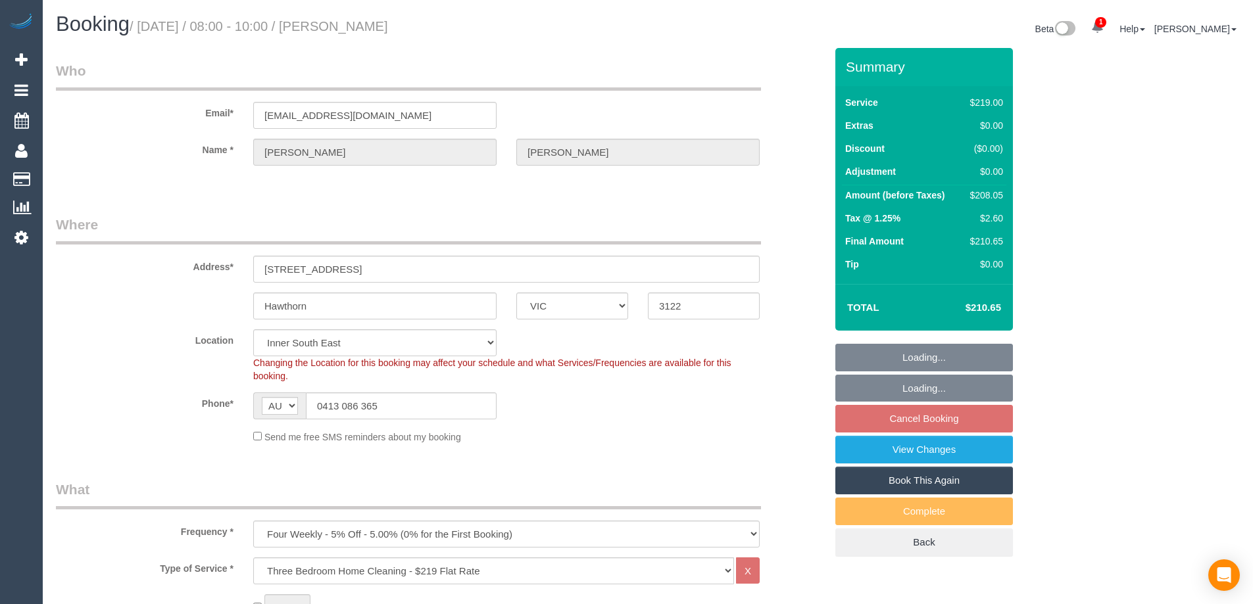
select select "object:661"
select select "number:28"
select select "number:14"
select select "number:18"
select select "number:24"
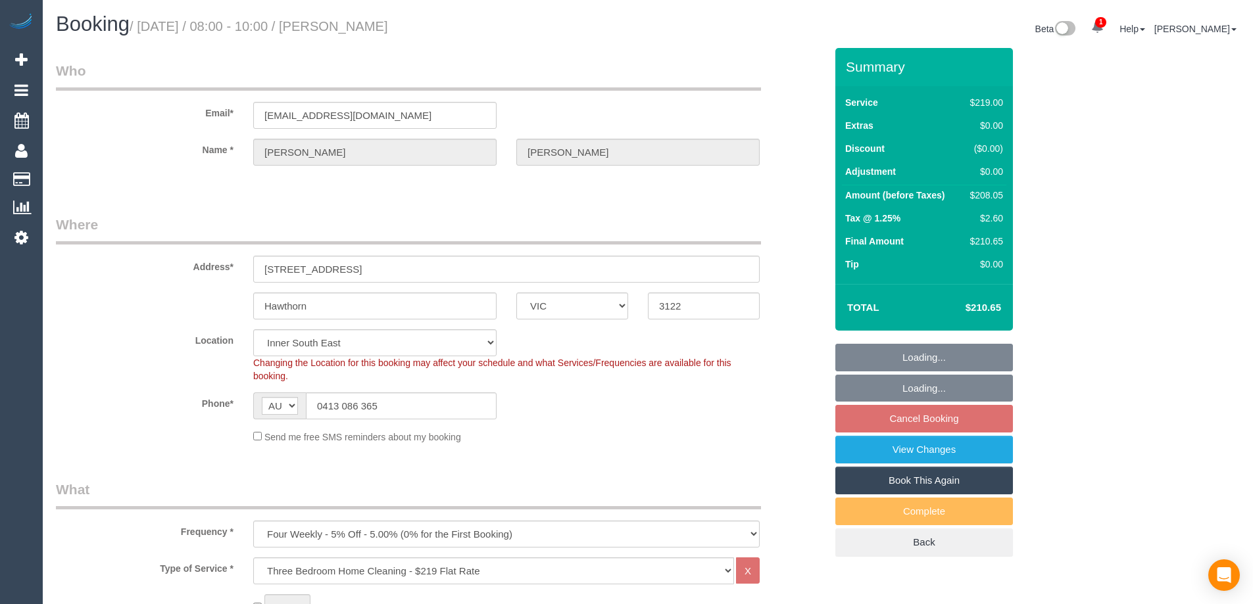
select select "number:35"
select select "number:26"
select select "string:stripe-pm_1QtHYx2GScqysDRVr08i4d6w"
select select "spot1"
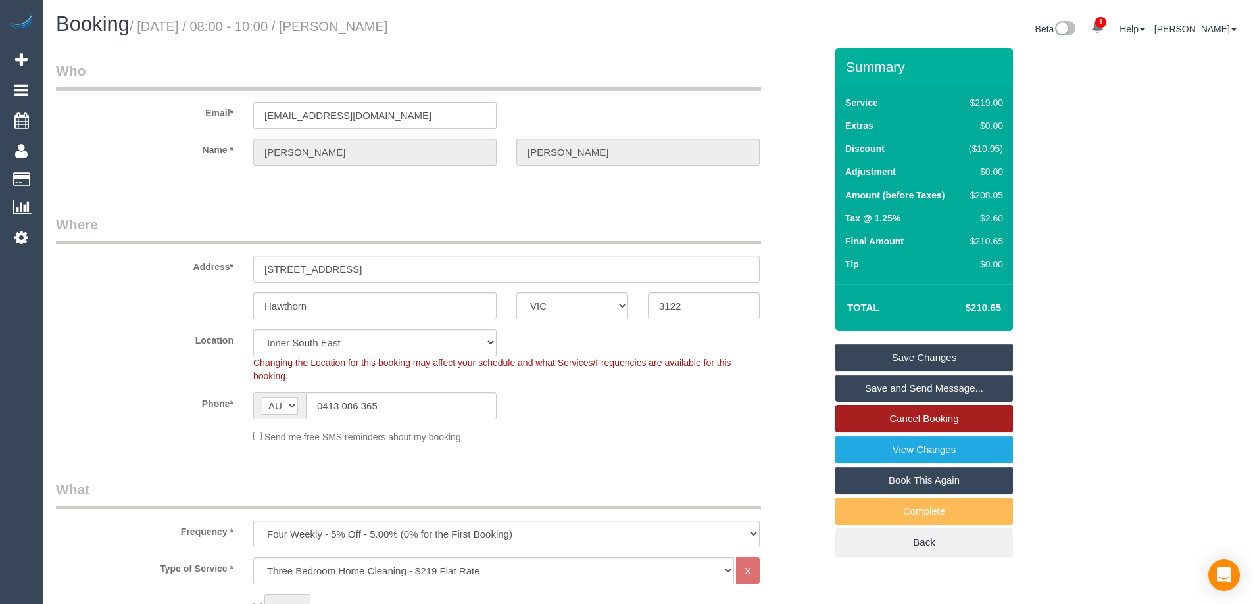
click at [997, 414] on link "Cancel Booking" at bounding box center [924, 419] width 178 height 28
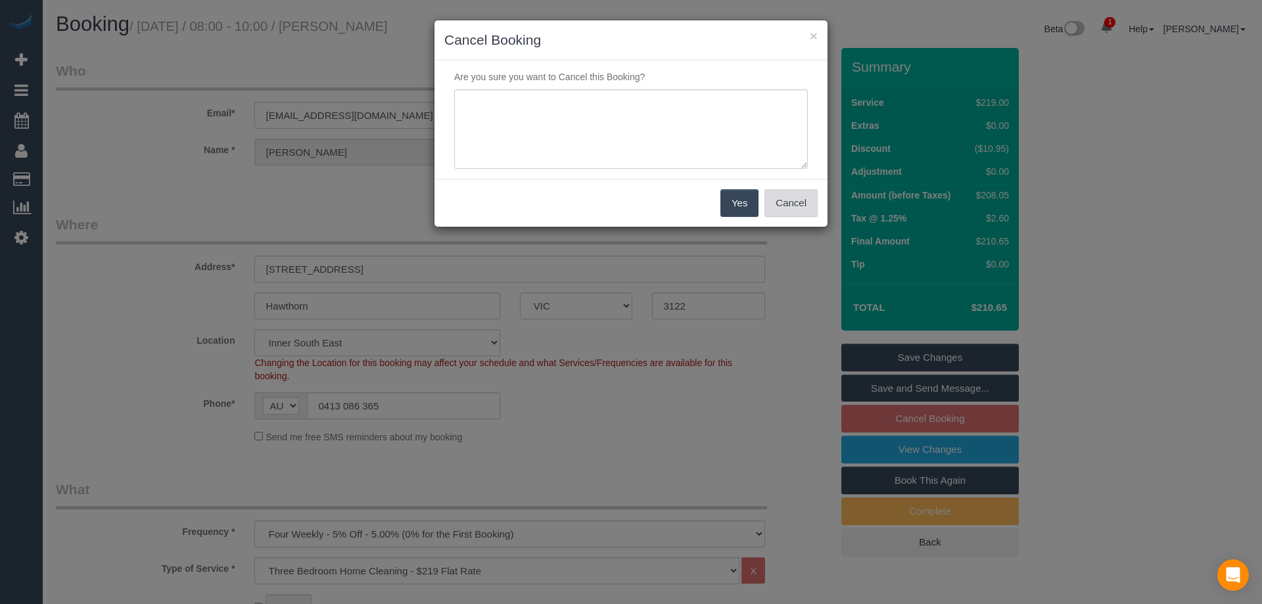
click at [804, 212] on button "Cancel" at bounding box center [791, 203] width 53 height 28
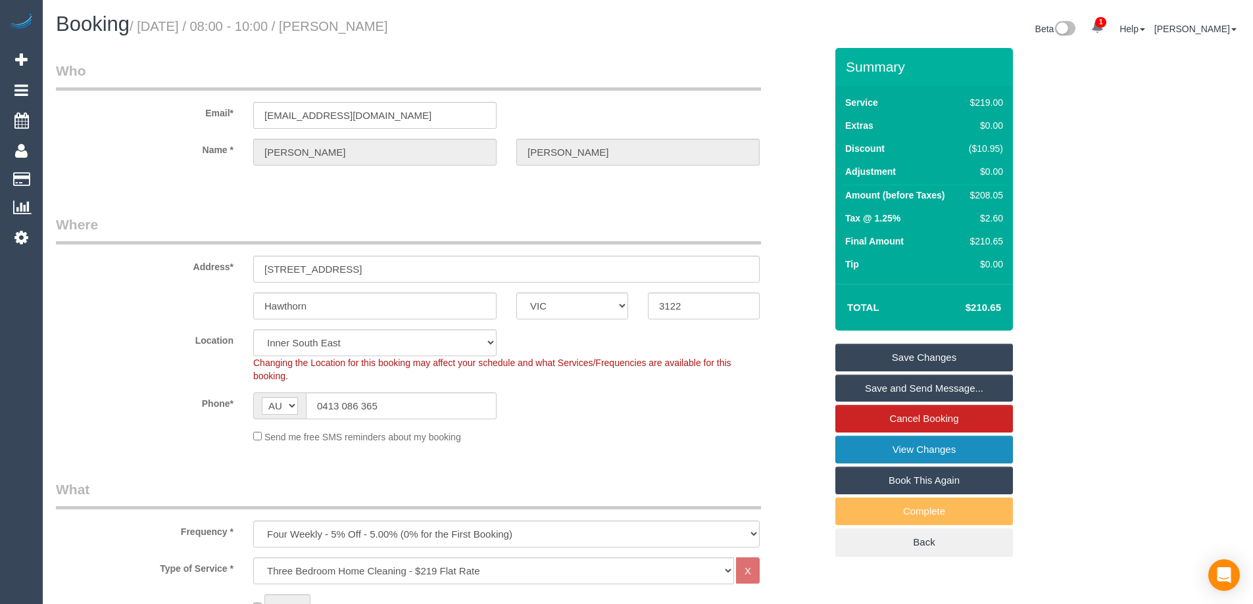
click at [925, 450] on link "View Changes" at bounding box center [924, 450] width 178 height 28
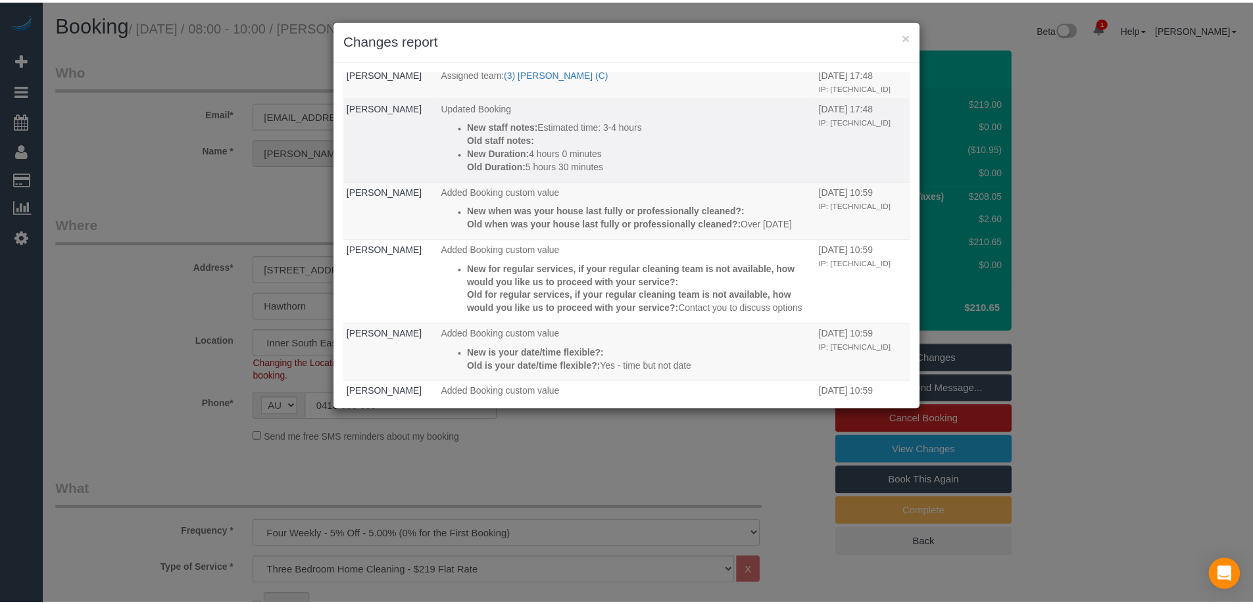
scroll to position [658, 0]
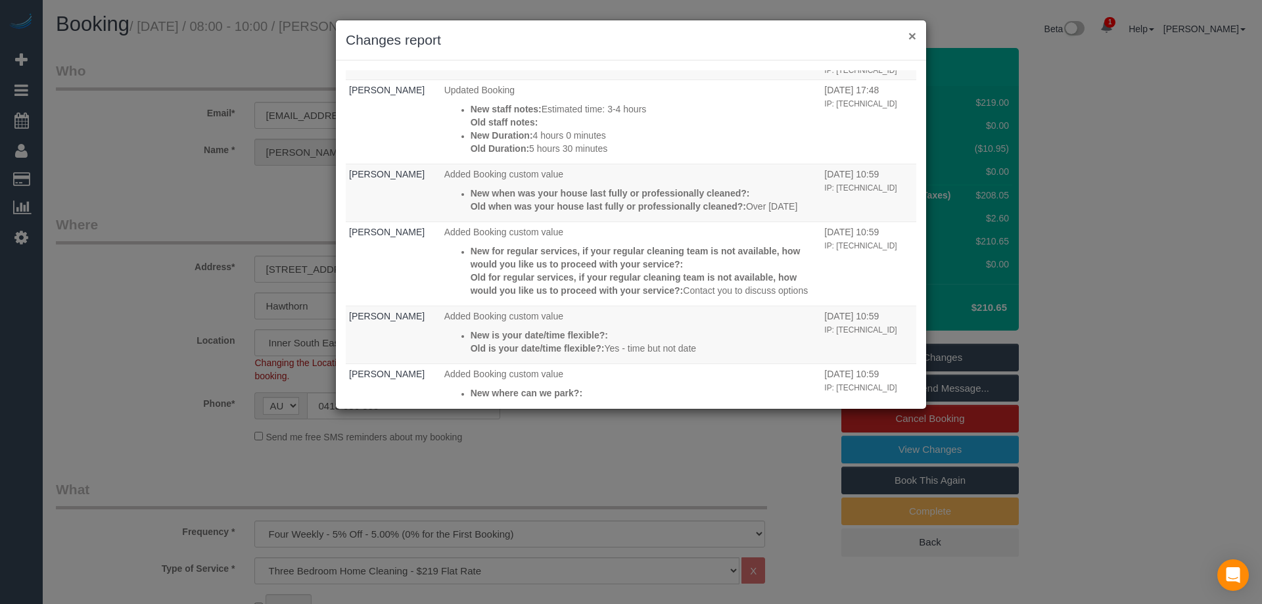
click at [910, 37] on button "×" at bounding box center [913, 36] width 8 height 14
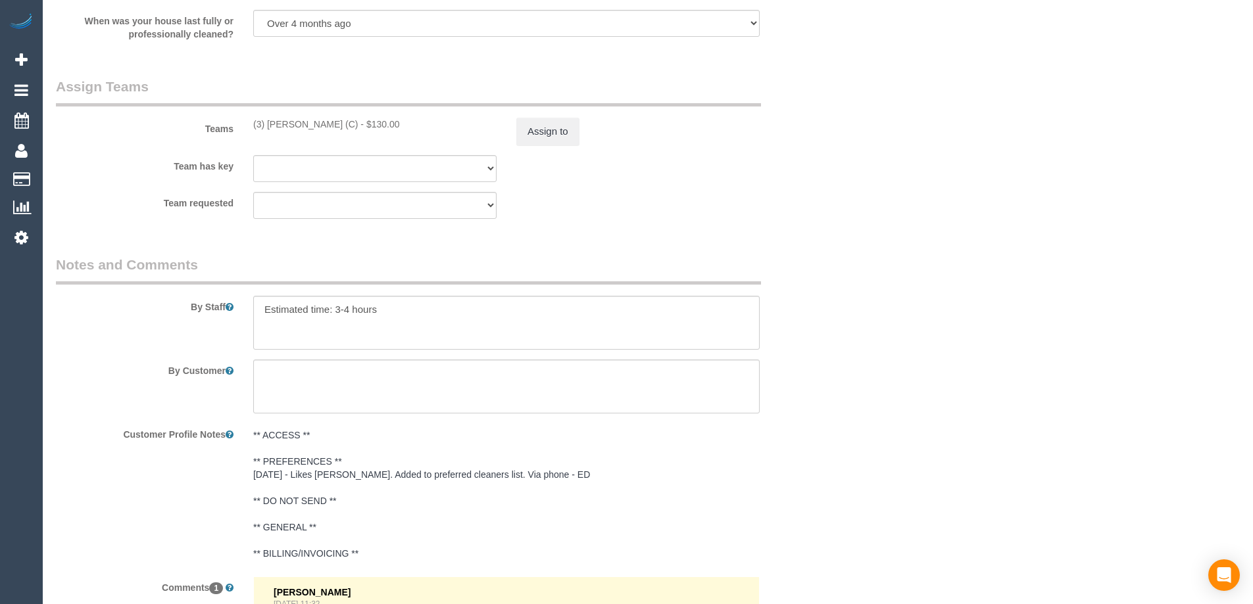
scroll to position [1841, 0]
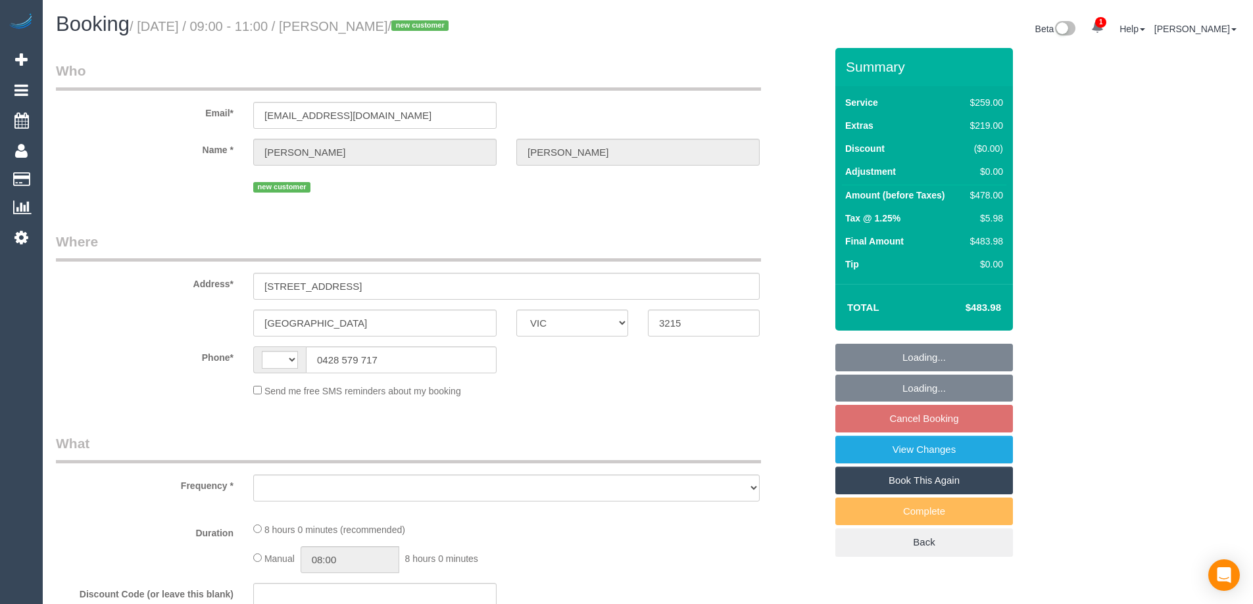
select select "VIC"
select select "object:293"
select select "string:stripe-pm_1S4u5F2GScqysDRVbCHwj5aI"
select select "spot1"
select select "number:27"
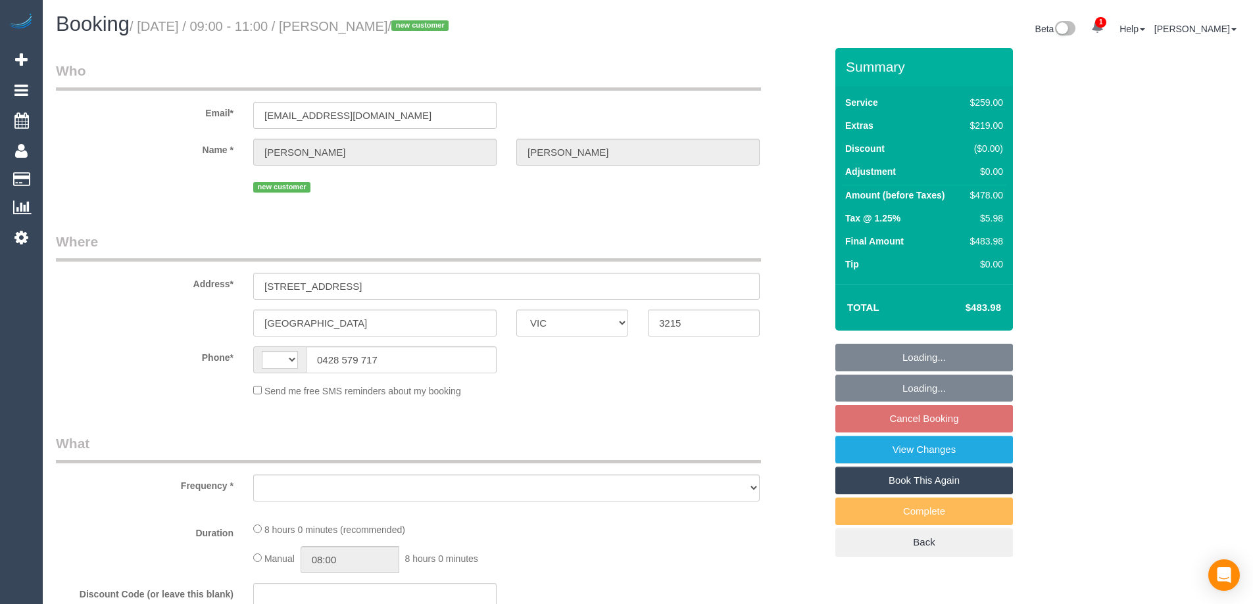
select select "number:14"
select select "number:19"
select select "number:22"
select select "number:26"
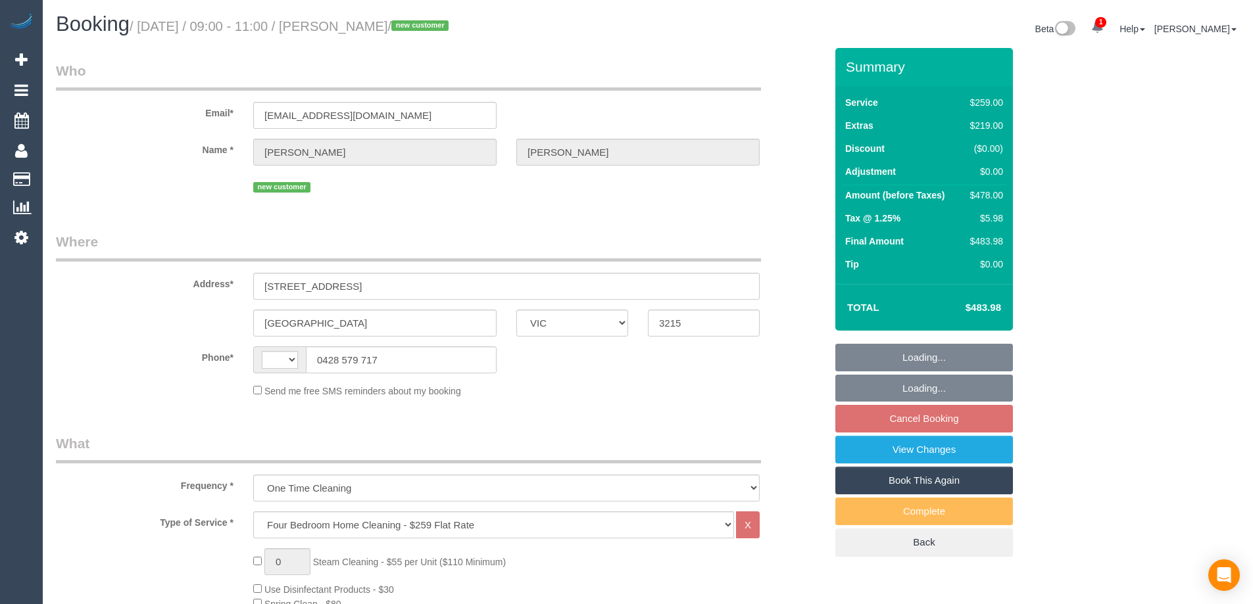
select select "string:AU"
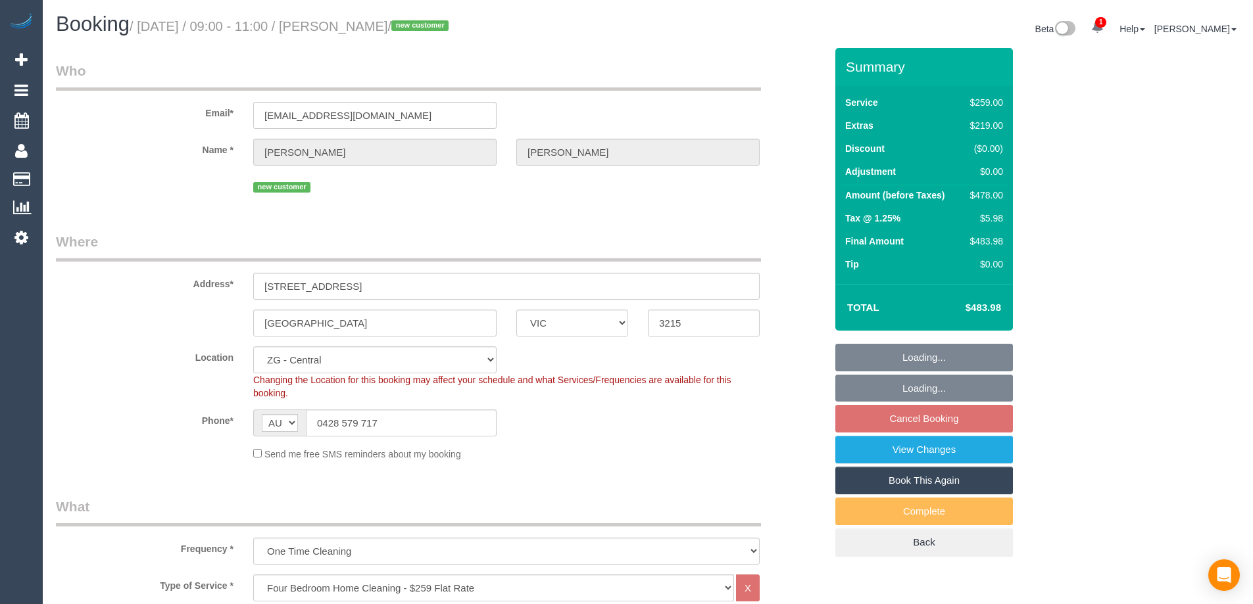
select select "object:850"
select select "spot25"
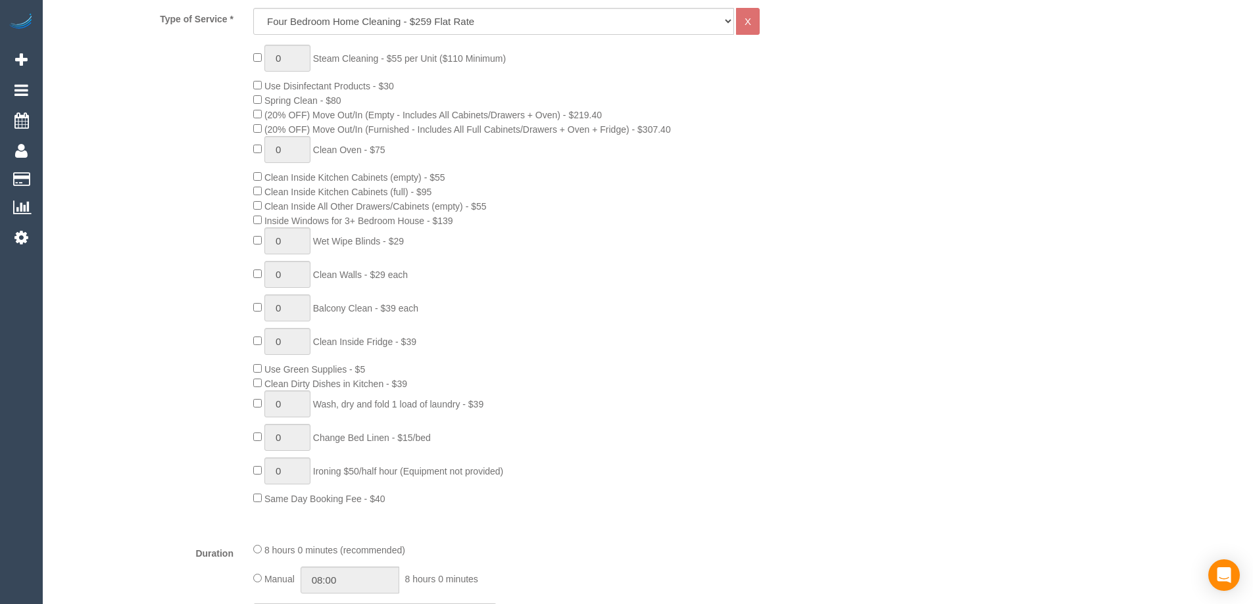
scroll to position [658, 0]
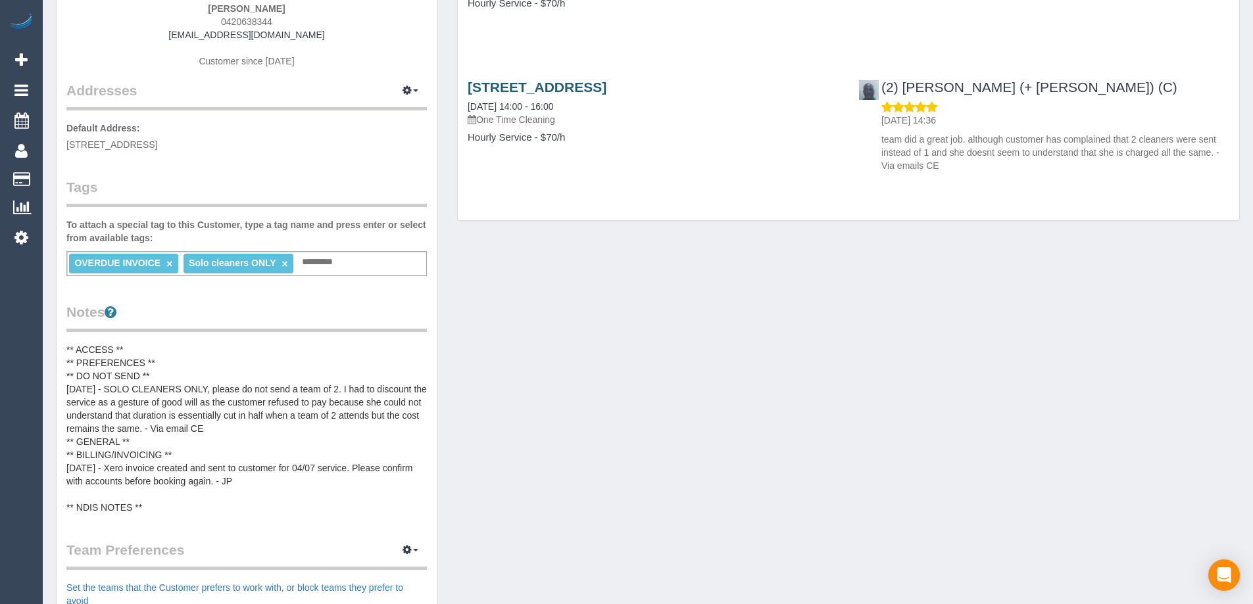
scroll to position [197, 0]
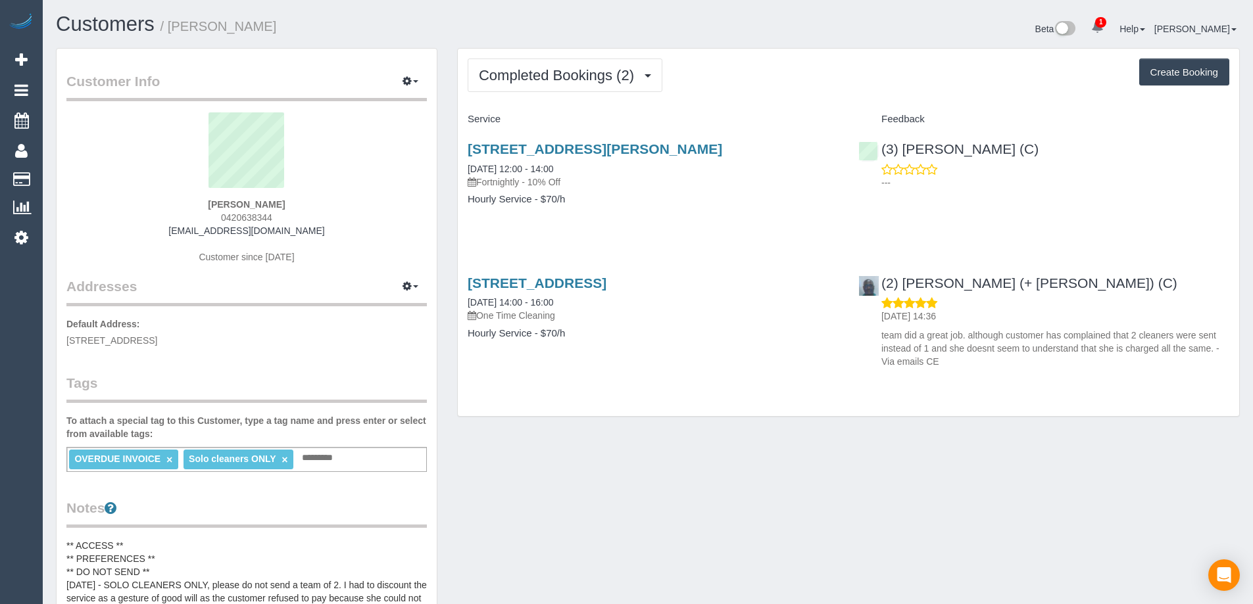
drag, startPoint x: 346, startPoint y: 235, endPoint x: 156, endPoint y: 223, distance: 190.4
click at [156, 223] on div "Jess McConnell 0420638344 littlejessmcconnell2002@gmail.com Customer since 2025" at bounding box center [246, 194] width 360 height 164
click at [504, 182] on p "Fortnightly - 10% Off" at bounding box center [653, 182] width 371 height 13
drag, startPoint x: 320, startPoint y: 203, endPoint x: 185, endPoint y: 203, distance: 134.8
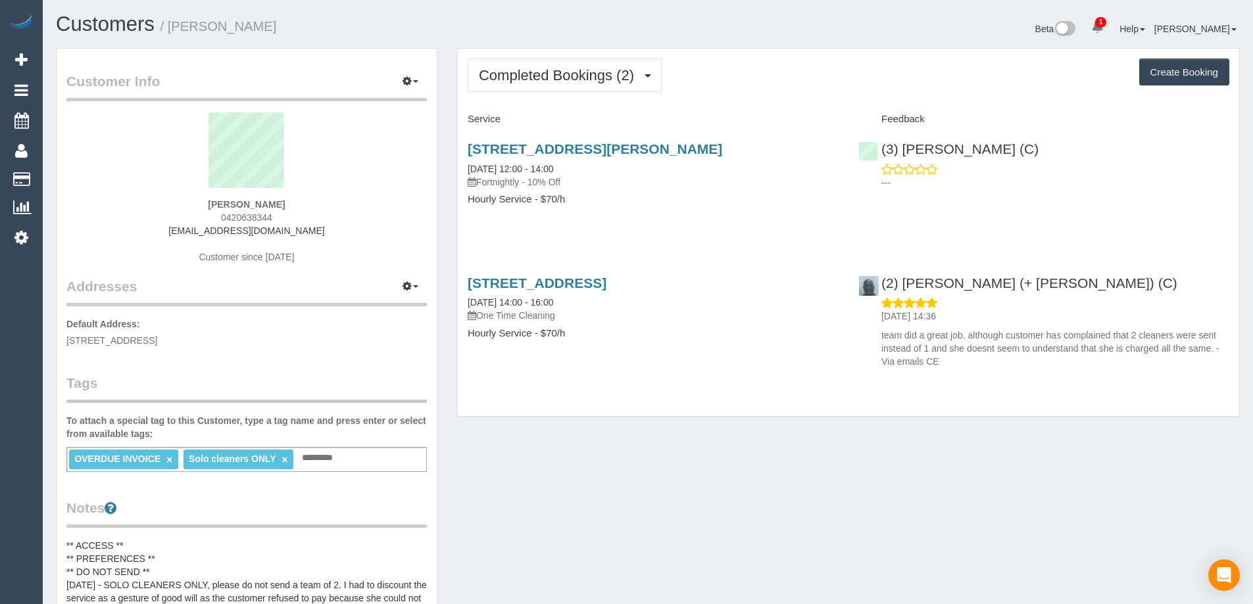
click at [185, 203] on div "Jess McConnell 0420638344 littlejessmcconnell2002@gmail.com Customer since 2025" at bounding box center [246, 194] width 360 height 164
copy strong "Jess McConnell"
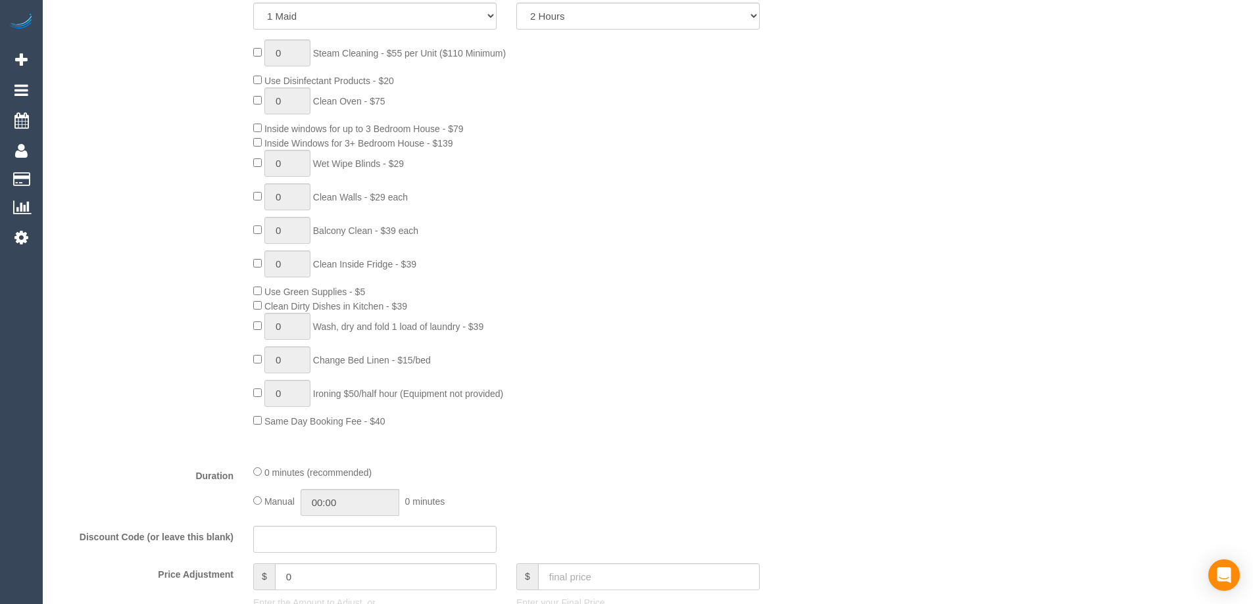
select select "object:2313"
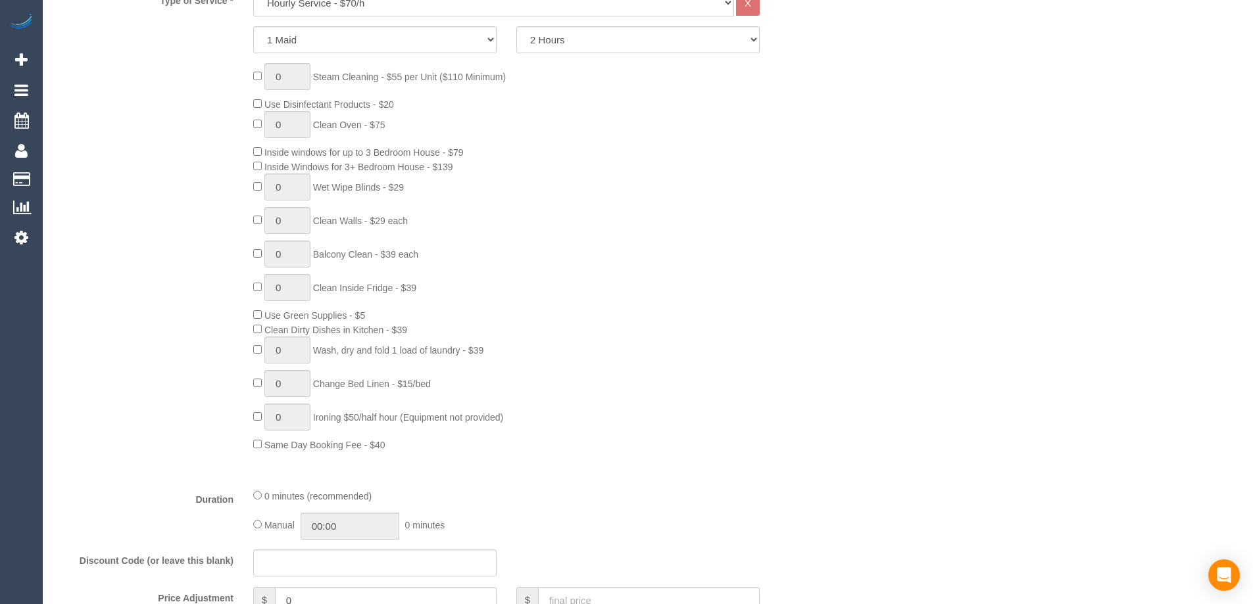
scroll to position [526, 0]
